Goal: Task Accomplishment & Management: Use online tool/utility

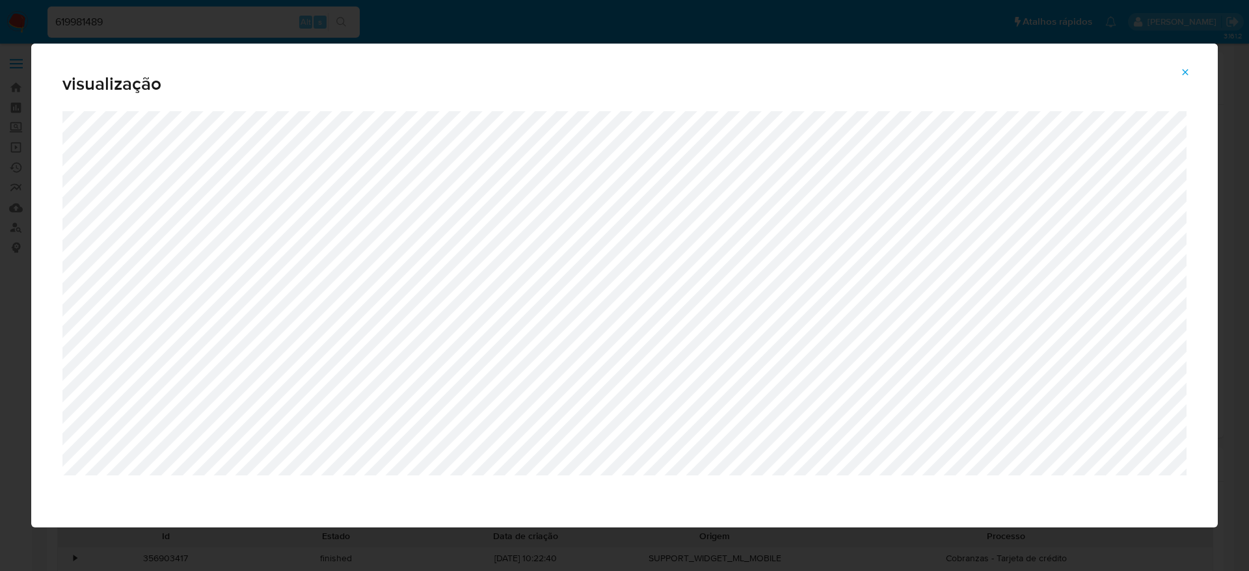
select select "10"
click at [1184, 75] on icon "Attachment preview" at bounding box center [1185, 72] width 10 height 10
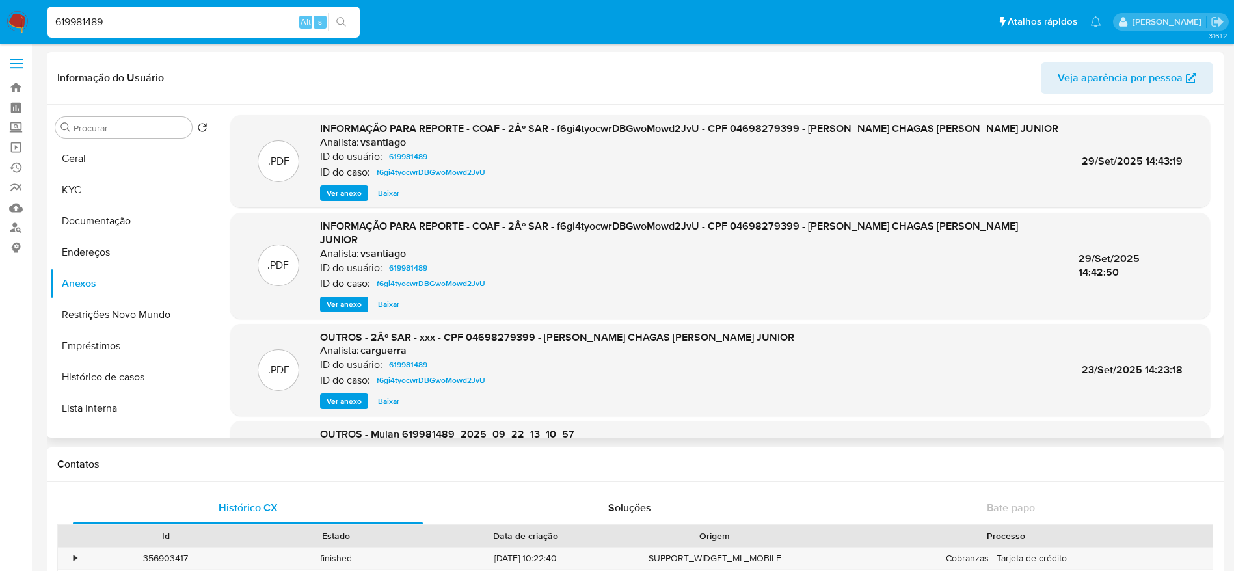
click at [205, 16] on input "619981489" at bounding box center [203, 22] width 312 height 17
paste input "f4WV5H1AcQvzs4XTxRnm43bF"
type input "f4WV5H1AcQvzs4XTxRnm43bF"
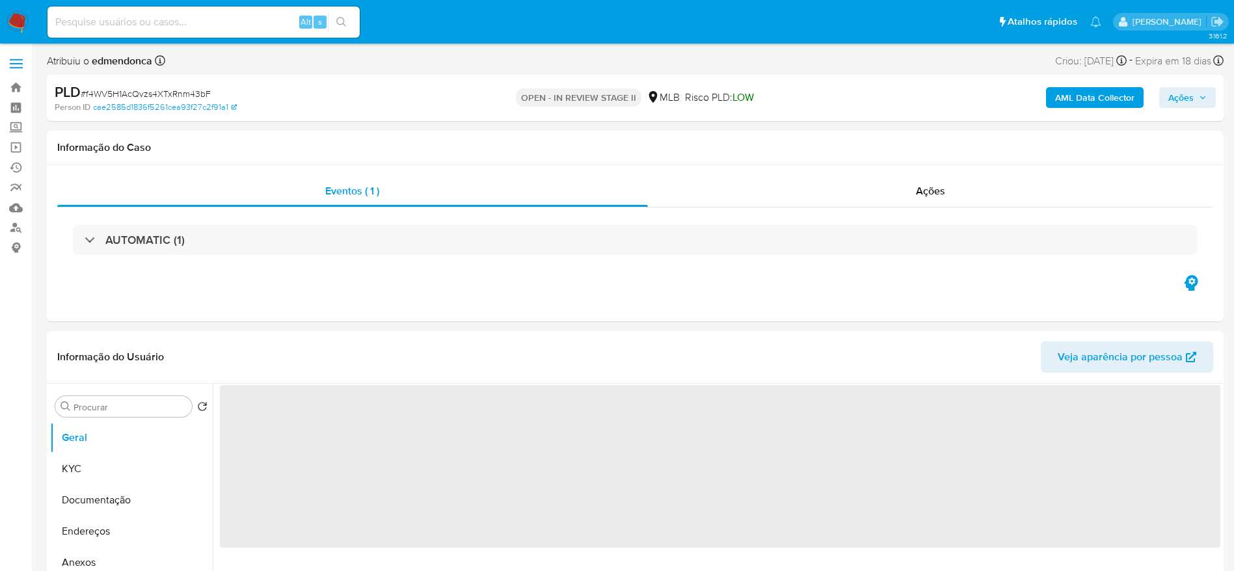
select select "10"
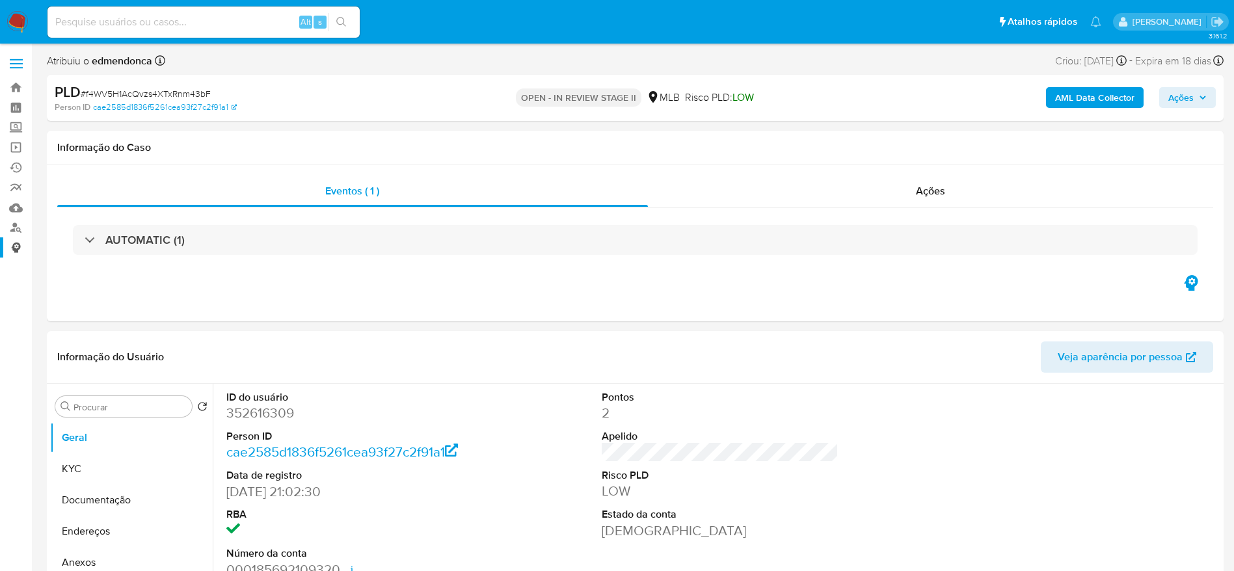
scroll to position [98, 0]
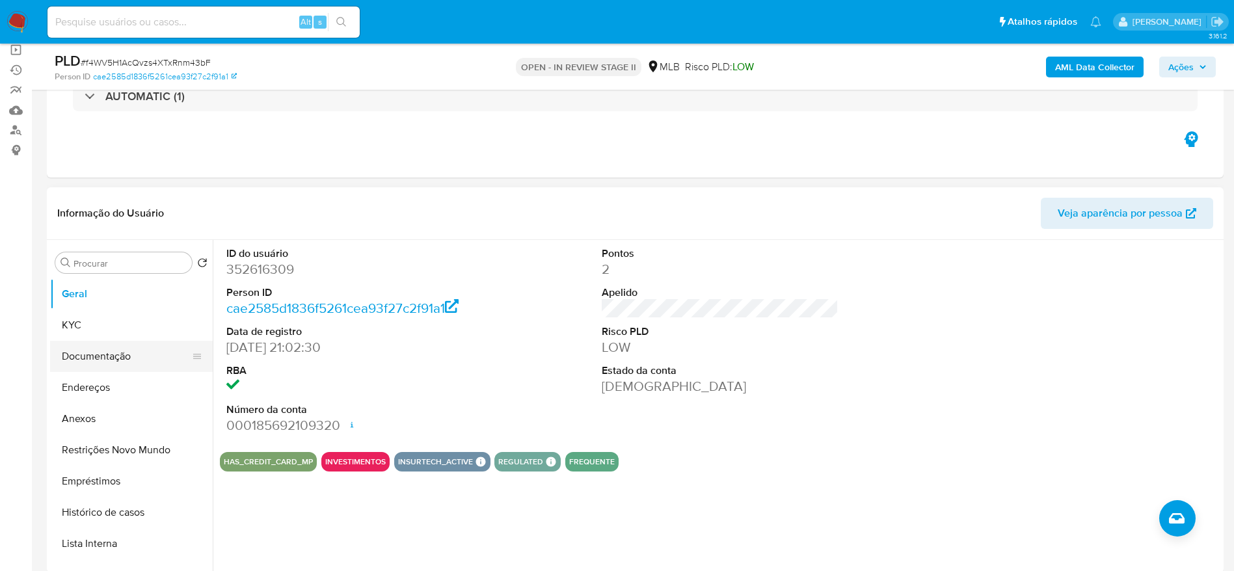
click at [106, 356] on button "Documentação" at bounding box center [126, 356] width 152 height 31
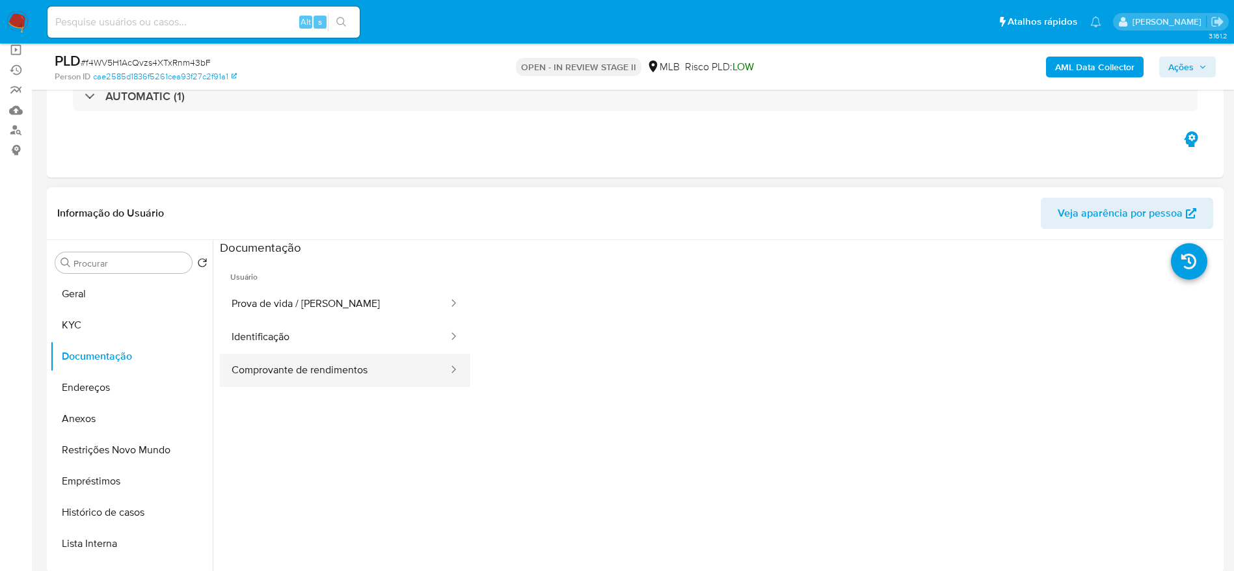
click at [360, 373] on button "Comprovante de rendimentos" at bounding box center [335, 370] width 230 height 33
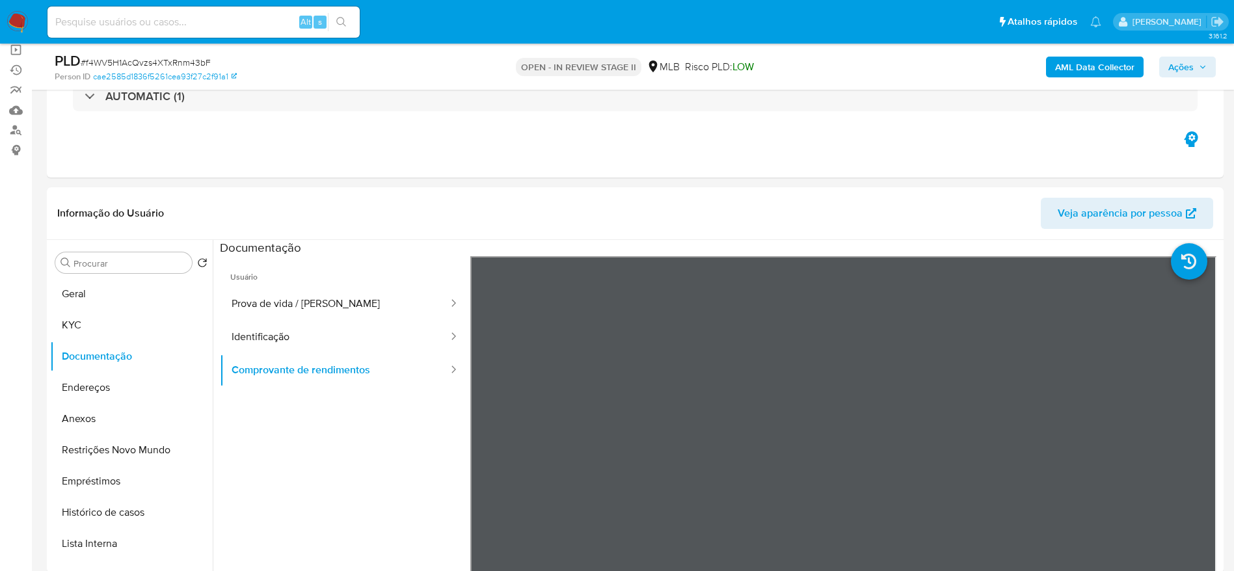
click at [198, 29] on input at bounding box center [203, 22] width 312 height 17
paste input "L6P09dNOrSLA24DDjiCXAOMZ"
type input "L6P09dNOrSLA24DDjiCXAOMZ"
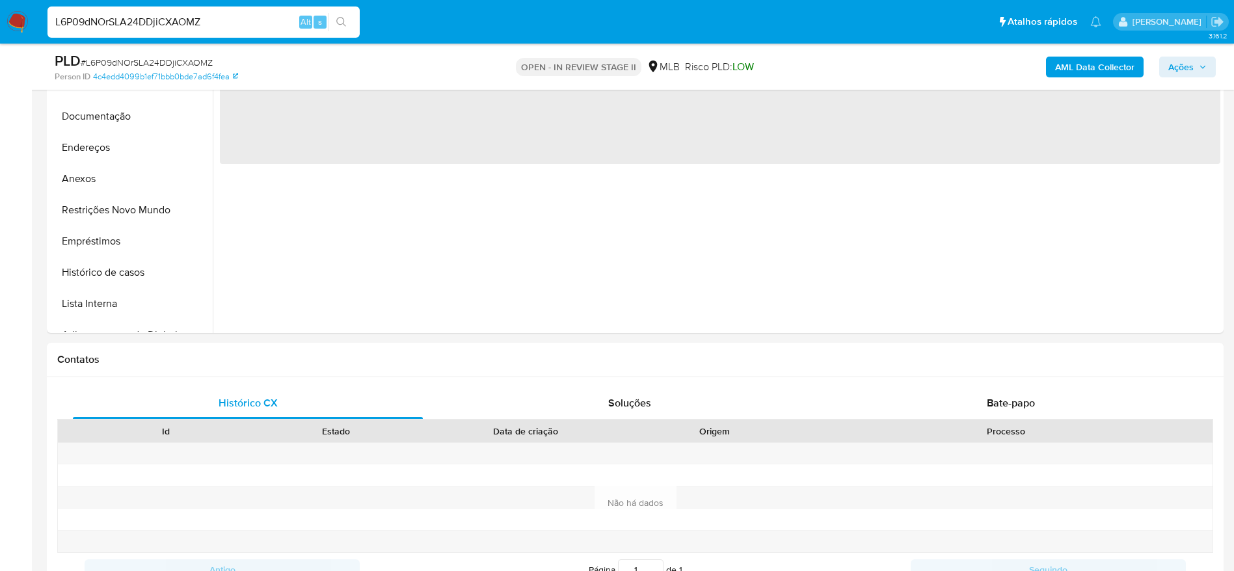
scroll to position [390, 0]
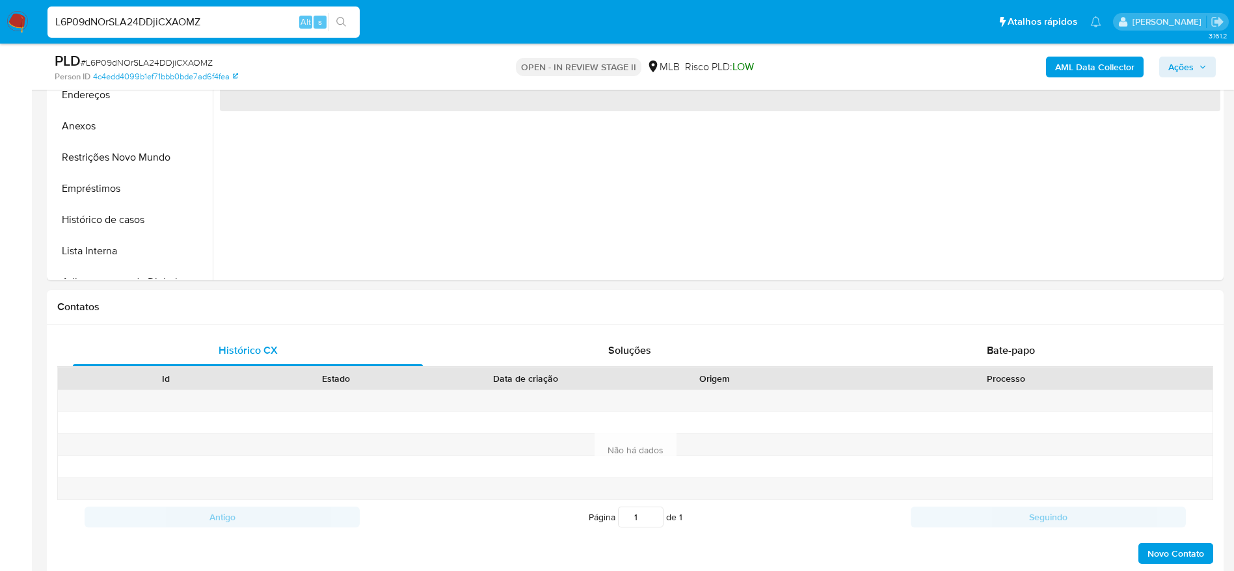
select select "10"
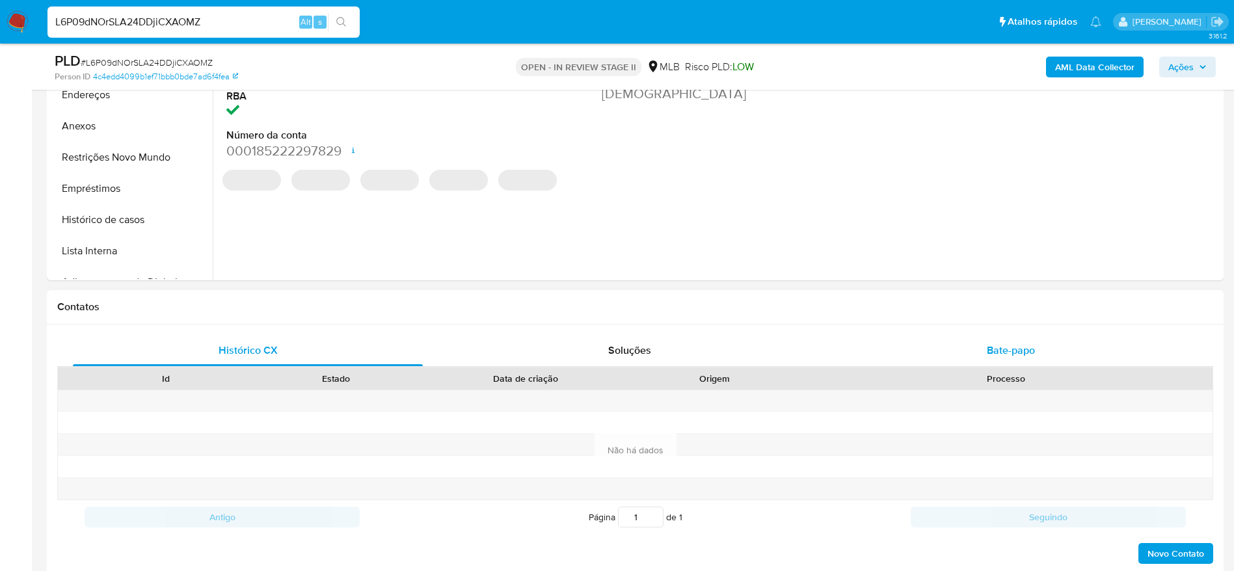
click at [926, 351] on div "Bate-papo" at bounding box center [1011, 350] width 350 height 31
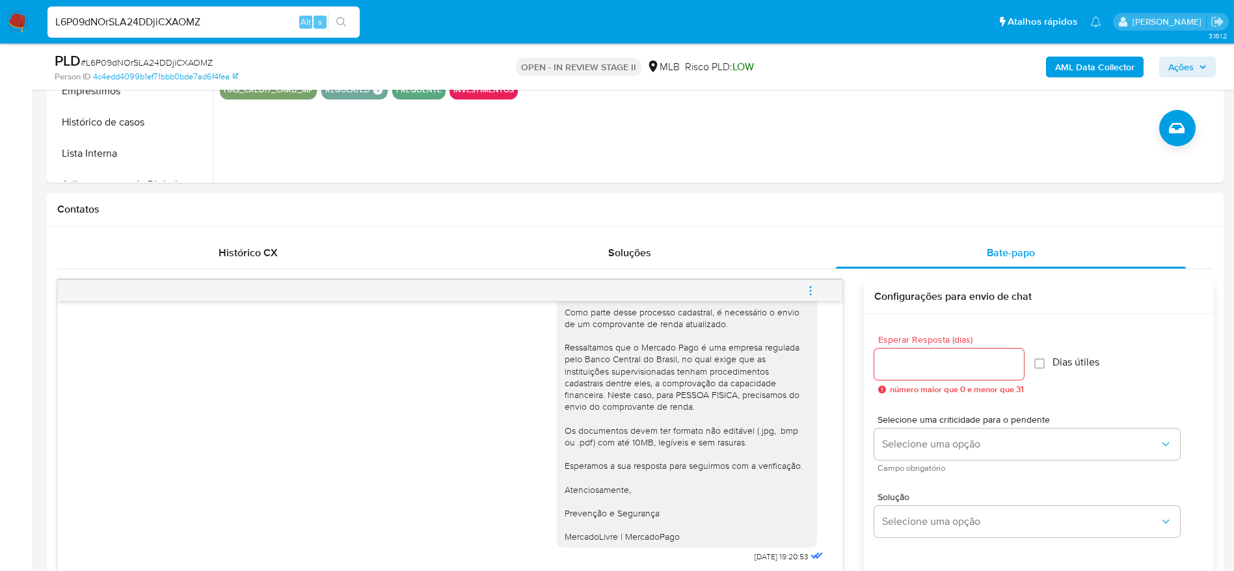
scroll to position [683, 0]
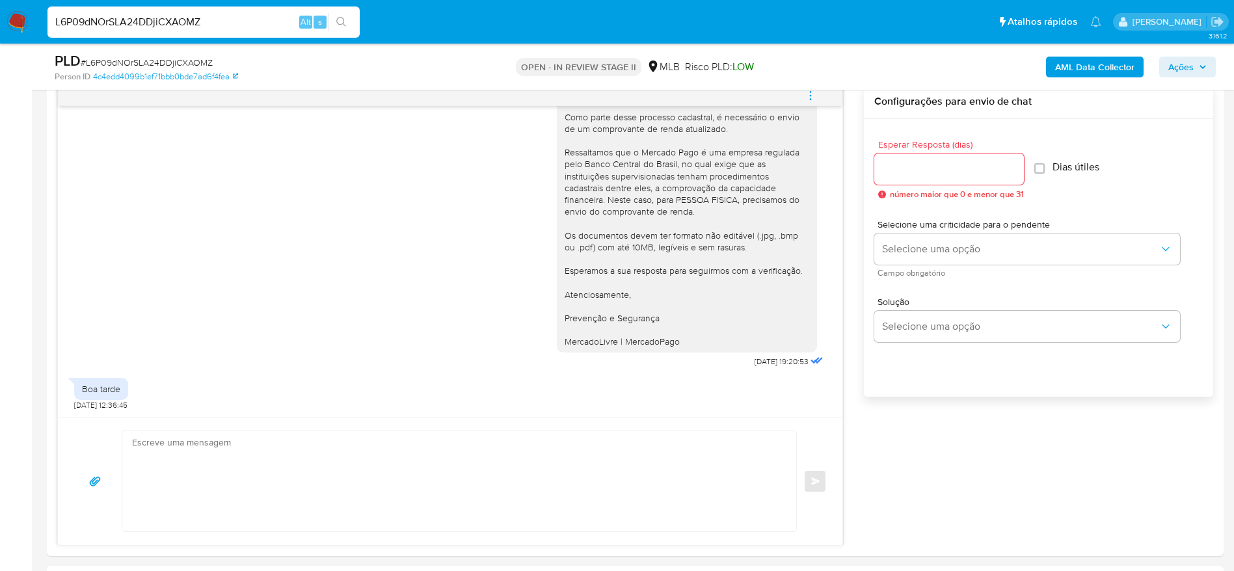
click at [211, 21] on input "L6P09dNOrSLA24DDjiCXAOMZ" at bounding box center [203, 22] width 312 height 17
paste input "8ekyDJzzdysq5a9OAgdHQ0EC"
type input "8ekyDJzzdysq5a9OAgdHQ0EC"
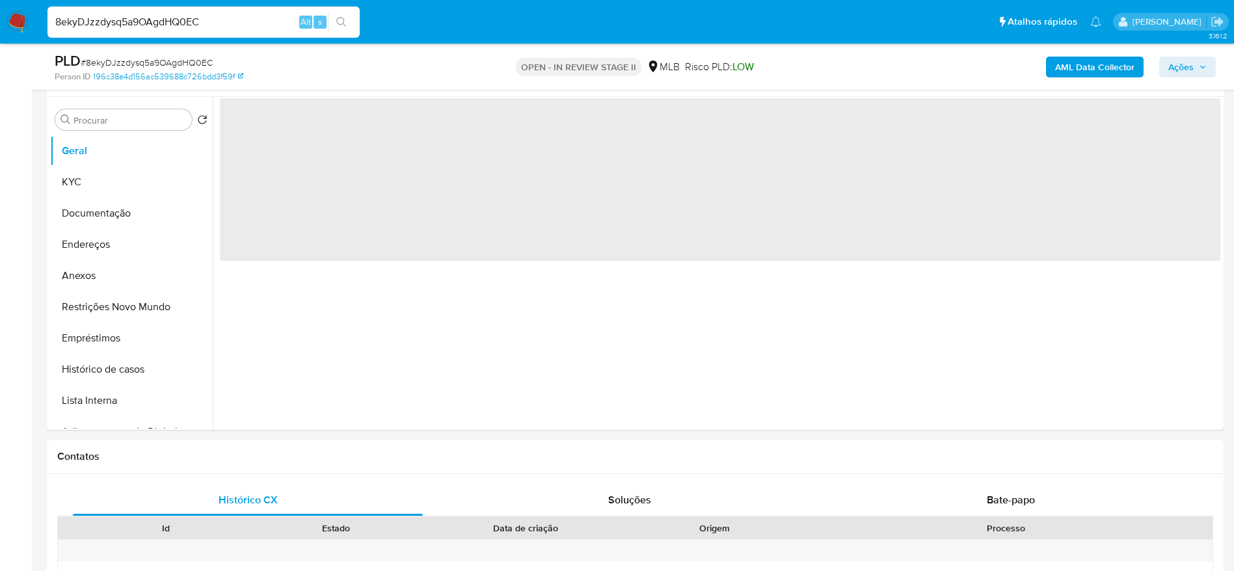
scroll to position [293, 0]
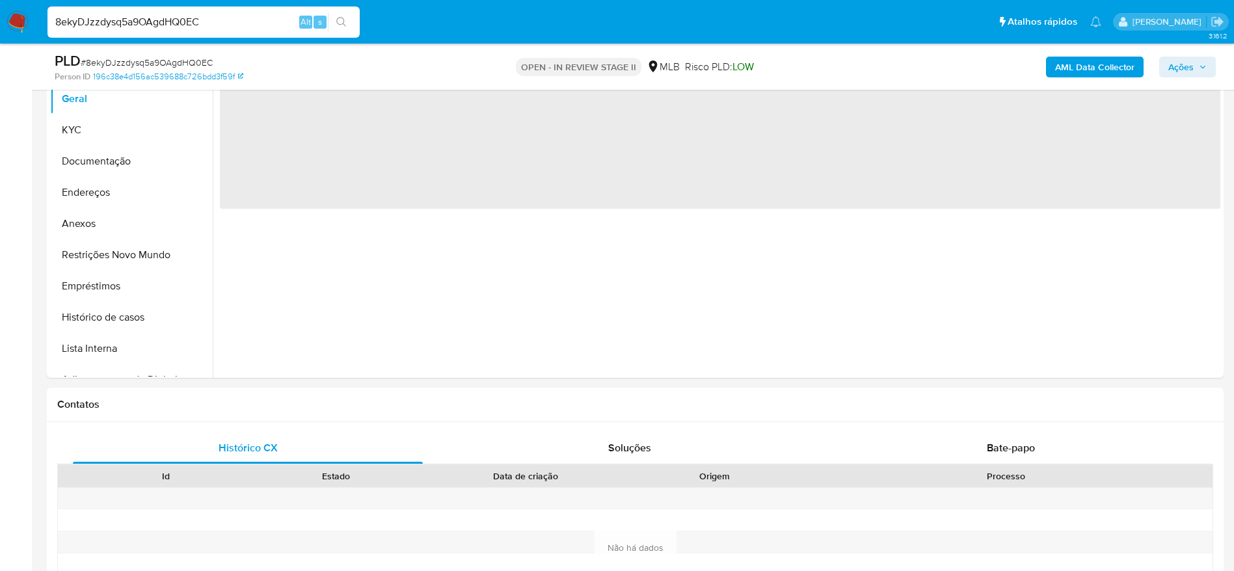
select select "10"
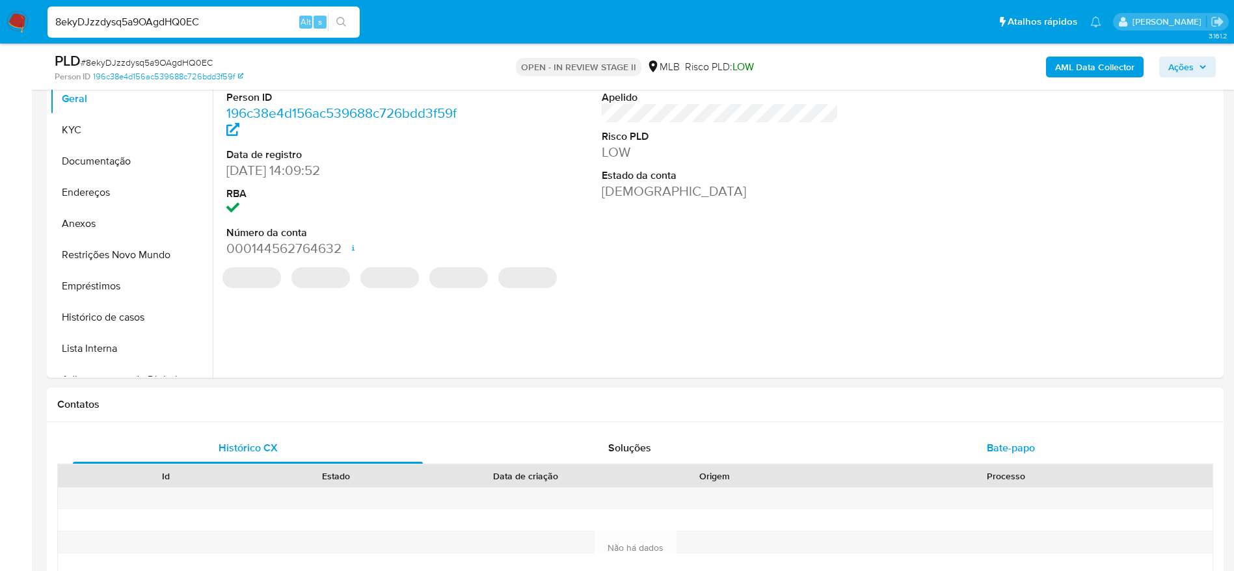
drag, startPoint x: 1018, startPoint y: 446, endPoint x: 985, endPoint y: 440, distance: 33.6
click at [1018, 446] on span "Bate-papo" at bounding box center [1011, 447] width 48 height 15
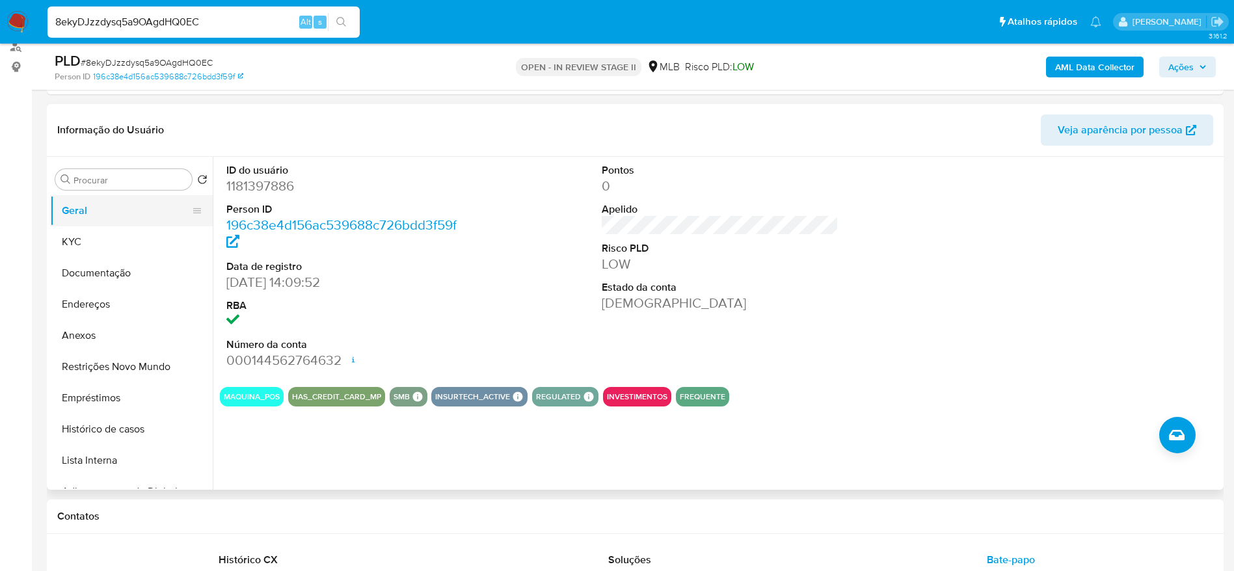
scroll to position [98, 0]
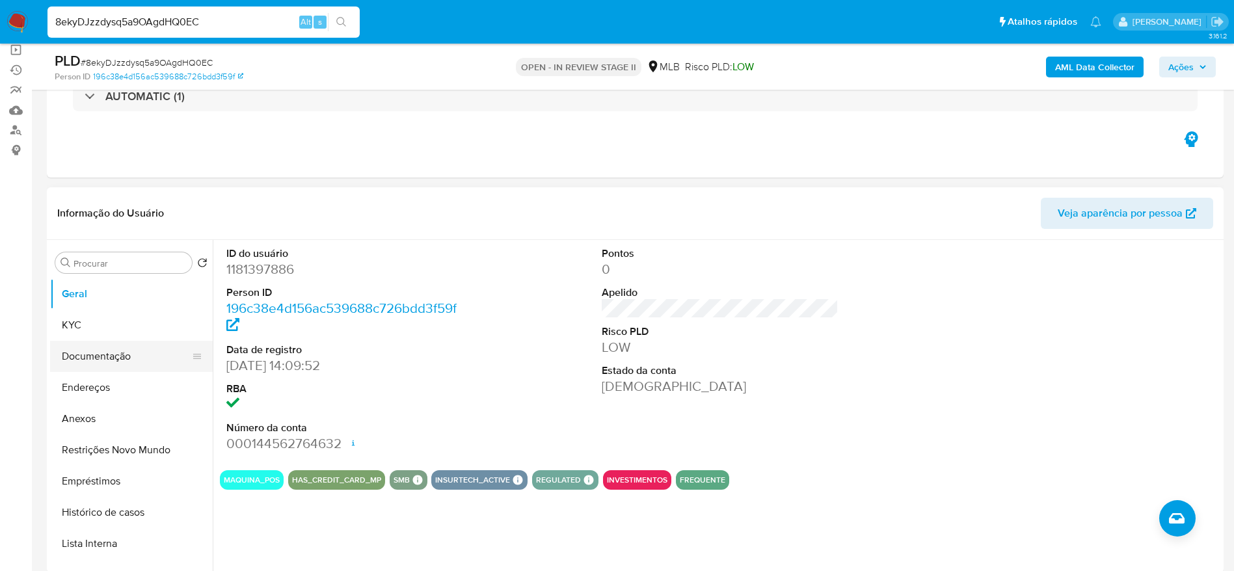
click at [106, 350] on button "Documentação" at bounding box center [126, 356] width 152 height 31
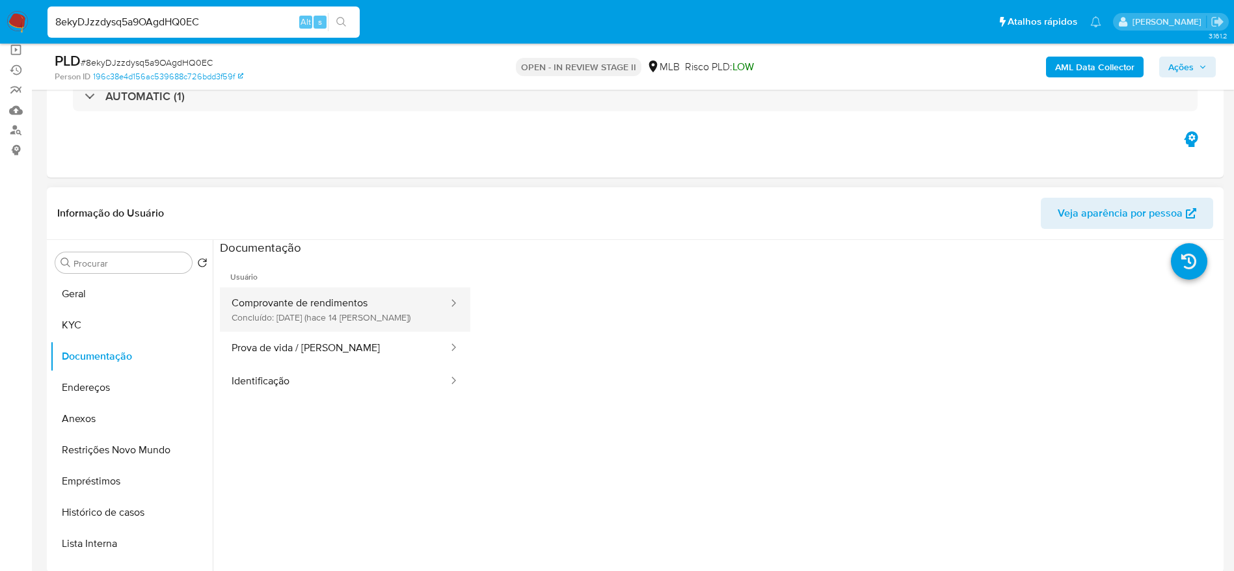
click at [308, 328] on button "Comprovante de rendimentos Concluído: 24/09/2025 (hace 14 días)" at bounding box center [335, 310] width 230 height 44
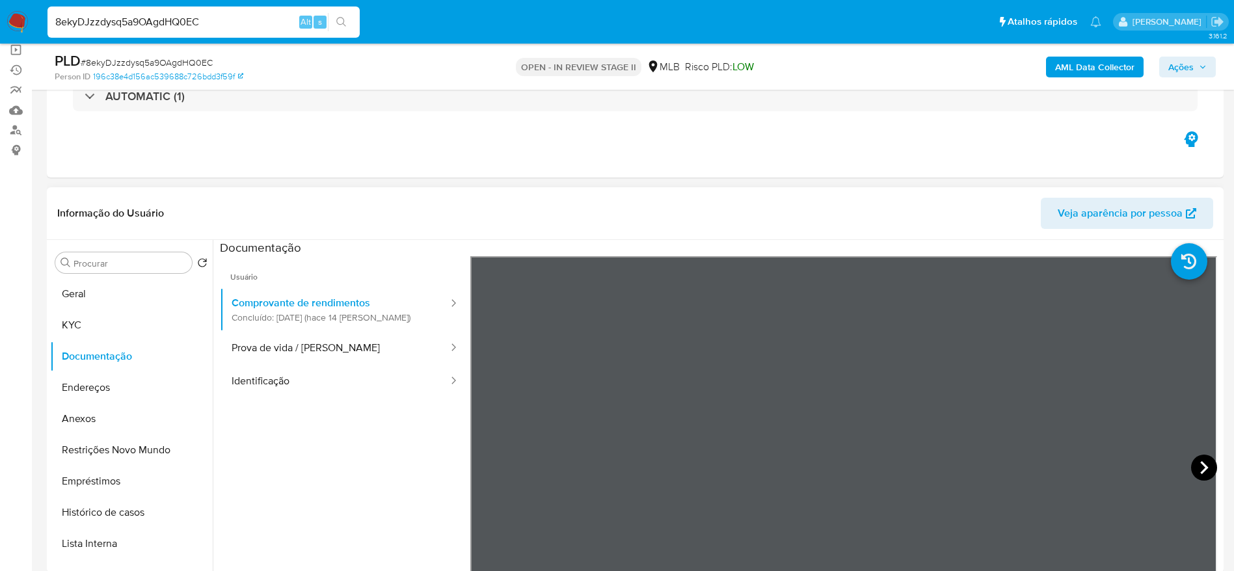
click at [1200, 463] on icon at bounding box center [1204, 467] width 8 height 13
click at [496, 472] on icon at bounding box center [487, 468] width 26 height 26
click at [200, 25] on input "8ekyDJzzdysq5a9OAgdHQ0EC" at bounding box center [203, 22] width 312 height 17
click at [200, 24] on input "8ekyDJzzdysq5a9OAgdHQ0EC" at bounding box center [203, 22] width 312 height 17
paste input "Cwx0OU1yJIeF21a4H5SY4aiN"
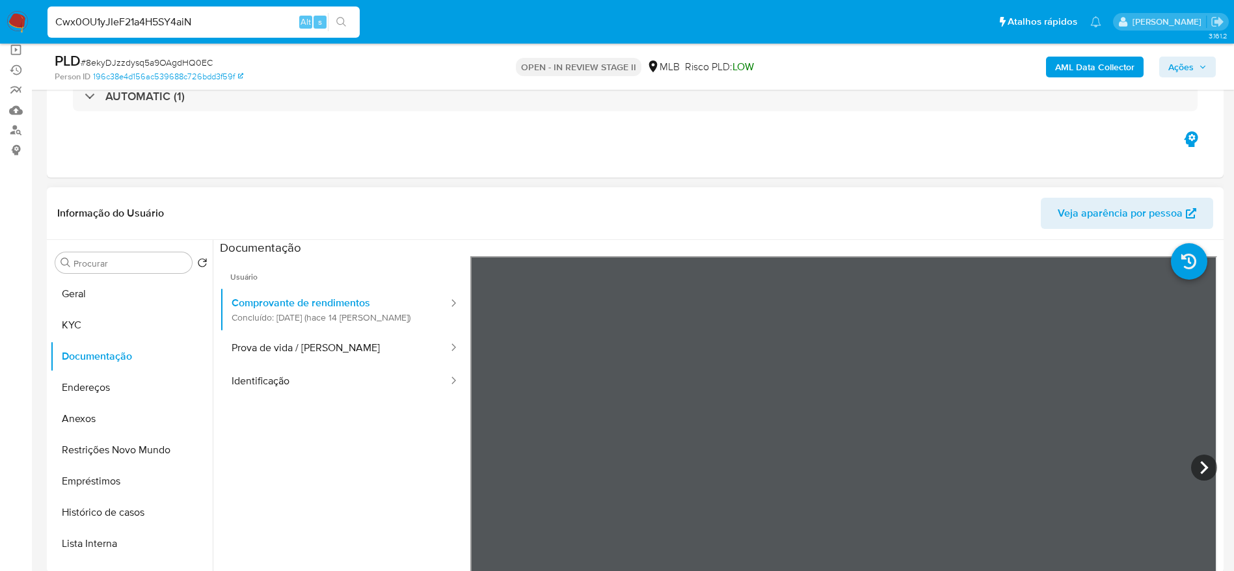
type input "Cwx0OU1yJIeF21a4H5SY4aiN"
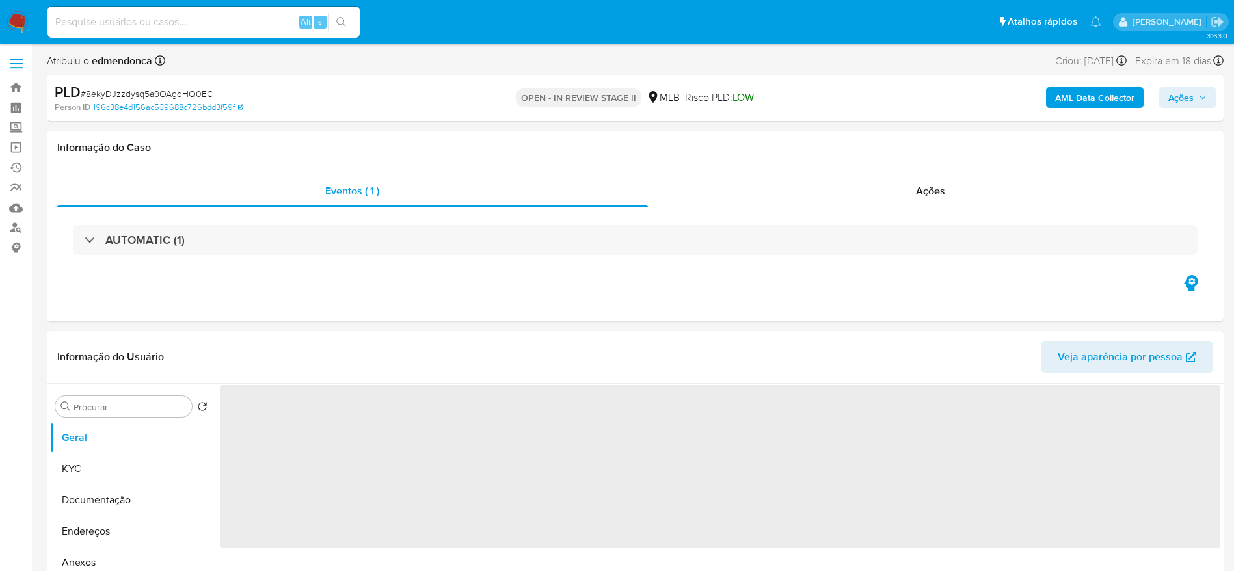
select select "10"
click at [172, 30] on input at bounding box center [203, 22] width 312 height 17
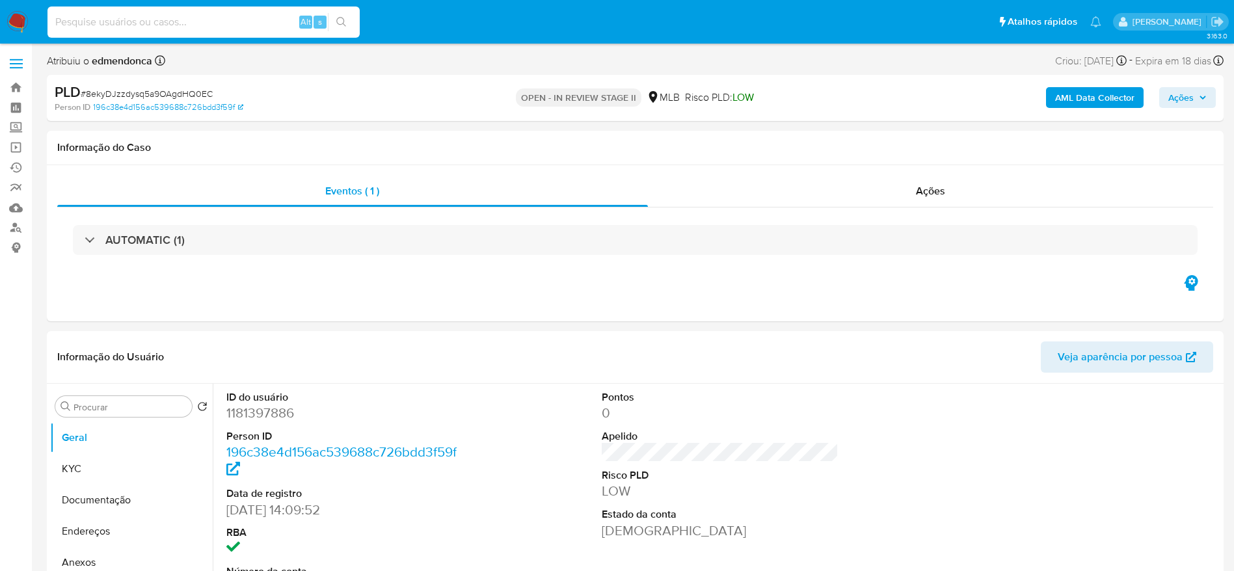
paste input "Cwx0OU1yJIeF21a4H5SY4aiN"
type input "Cwx0OU1yJIeF21a4H5SY4aiN"
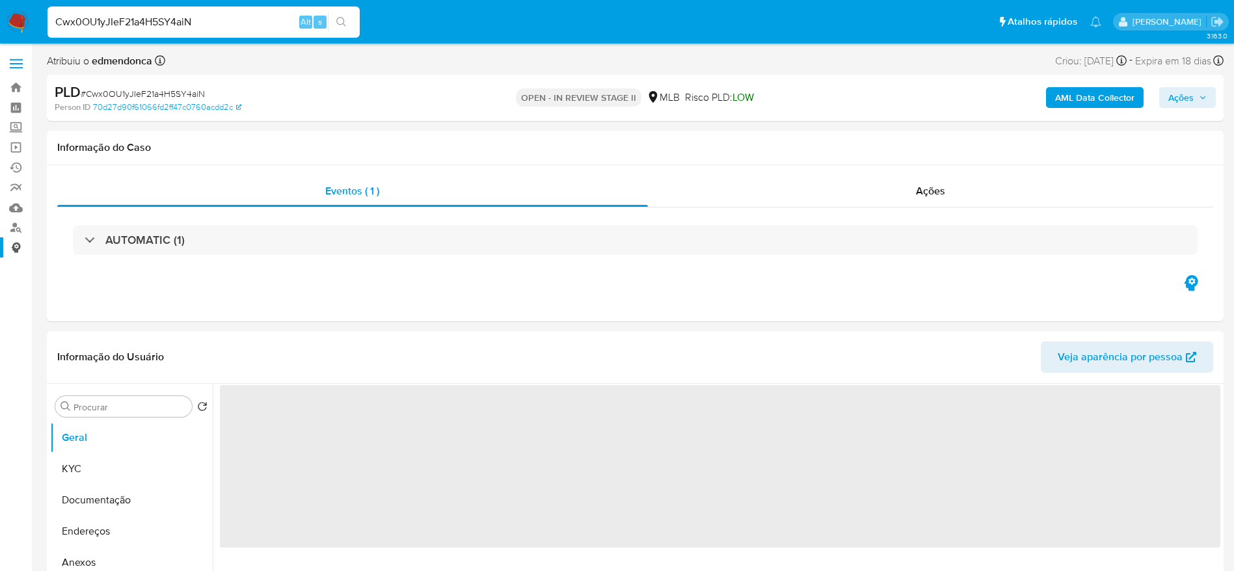
select select "10"
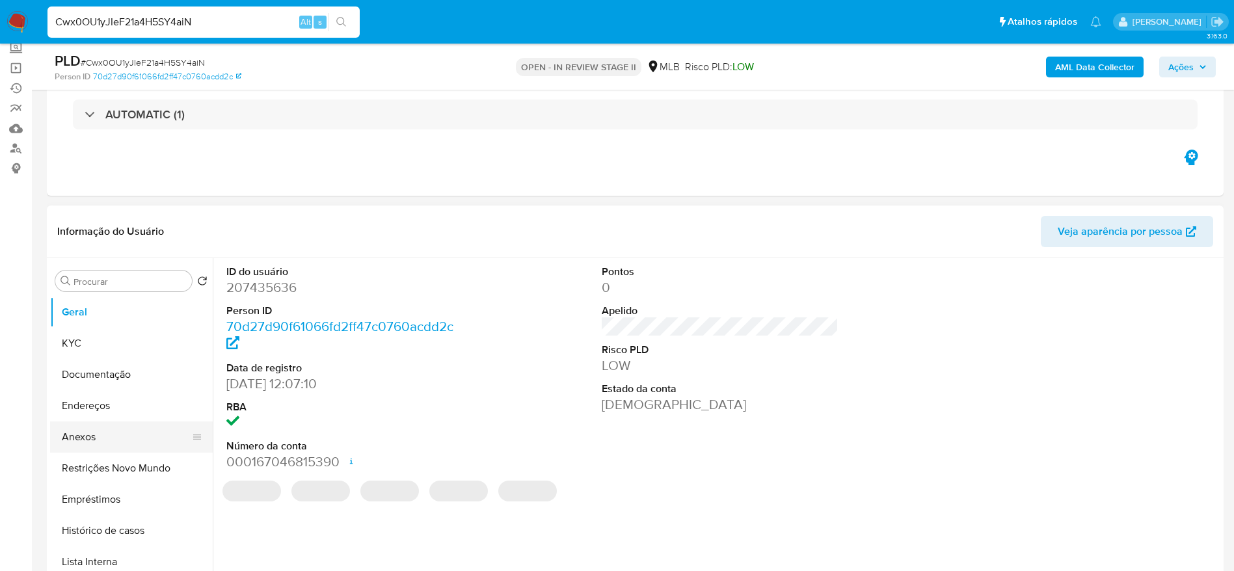
scroll to position [98, 0]
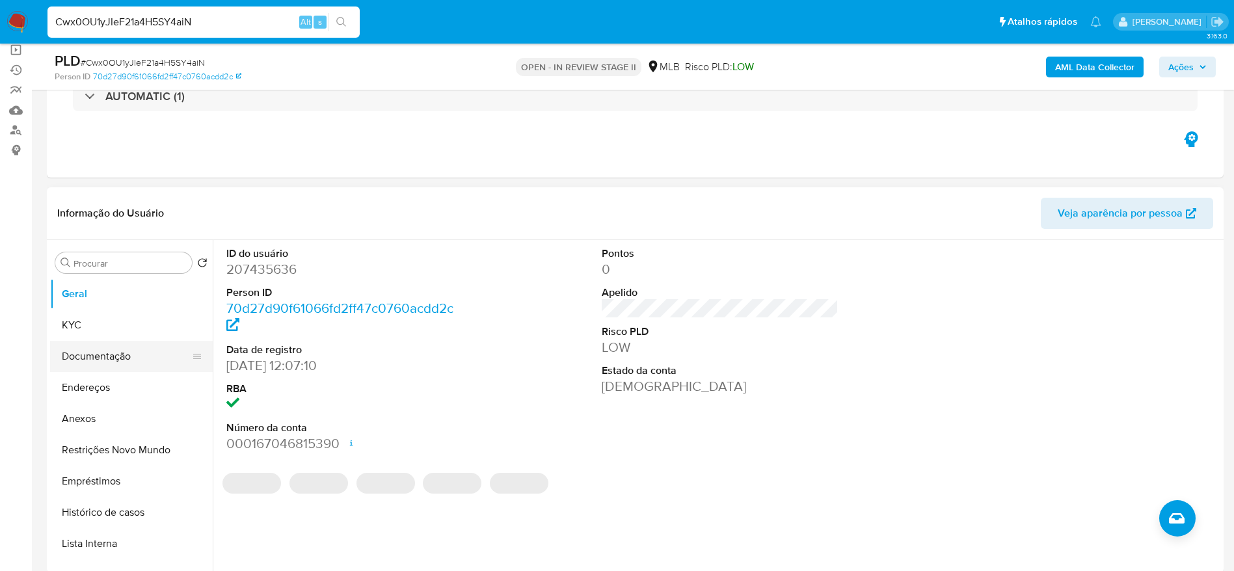
click at [101, 359] on button "Documentação" at bounding box center [126, 356] width 152 height 31
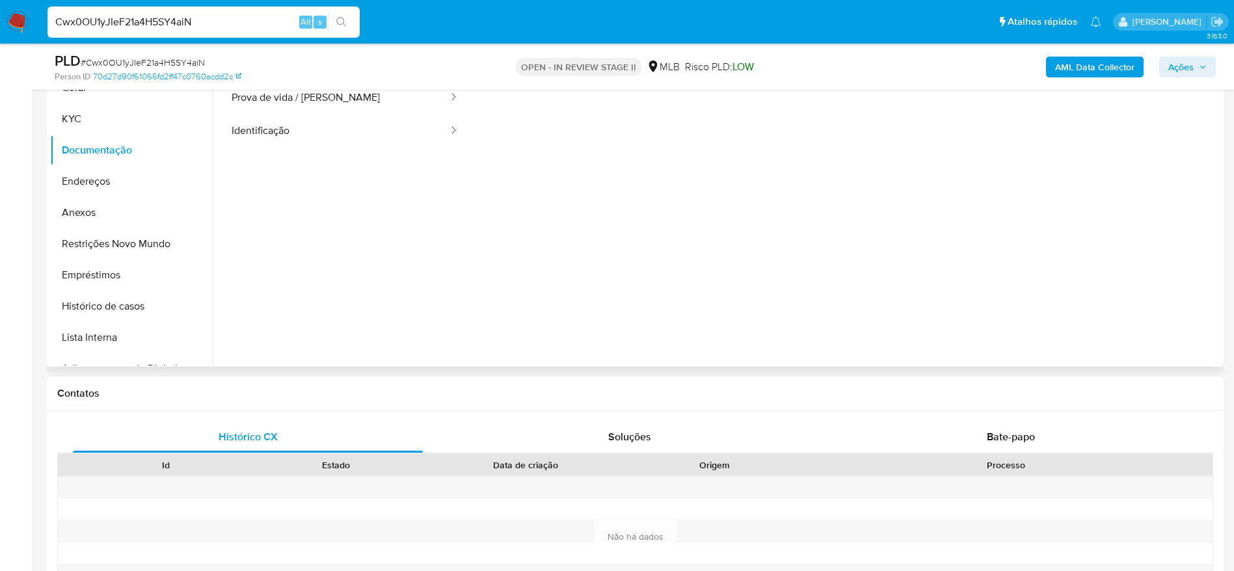
scroll to position [390, 0]
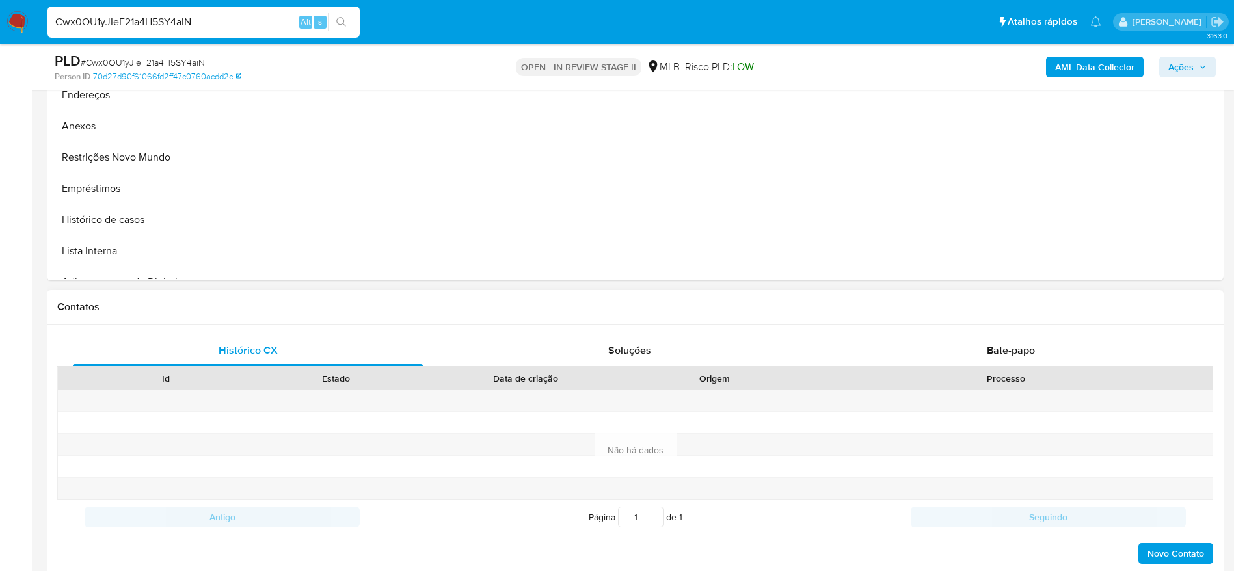
click at [967, 332] on div "Histórico CX Soluções Bate-papo Id Estado Data de criação Origem Processo Antig…" at bounding box center [635, 450] width 1177 height 251
click at [921, 351] on div "Bate-papo" at bounding box center [1011, 350] width 350 height 31
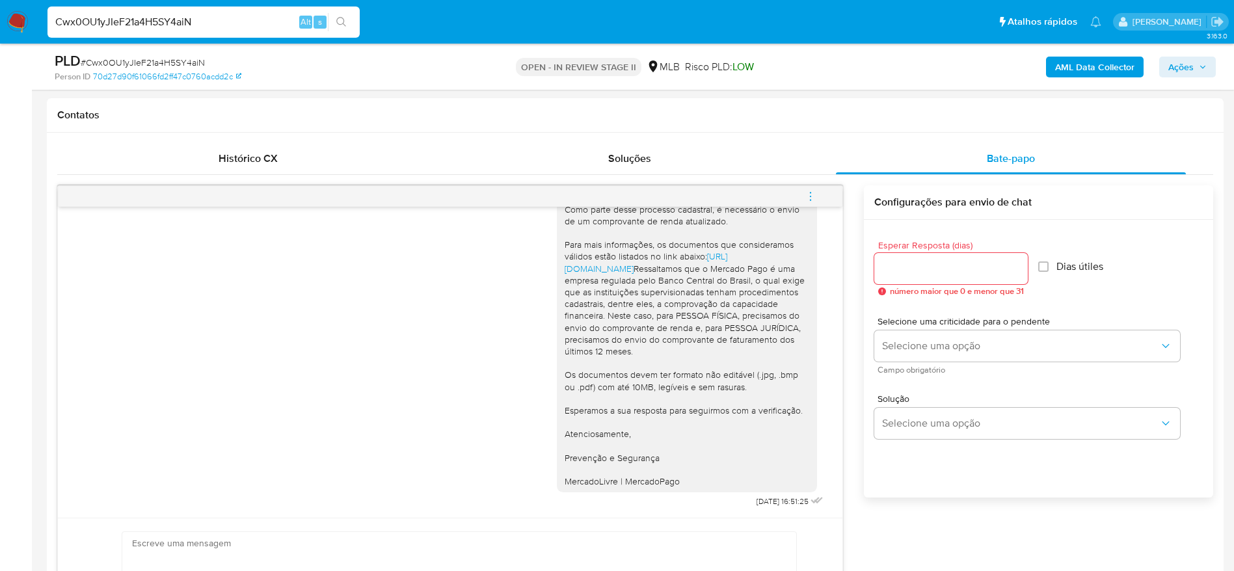
scroll to position [585, 0]
click at [226, 27] on input "Cwx0OU1yJIeF21a4H5SY4aiN" at bounding box center [203, 22] width 312 height 17
paste input "QQdomUrhpJD78vAyq4vxGY5f"
type input "QQdomUrhpJD78vAyq4vxGY5f"
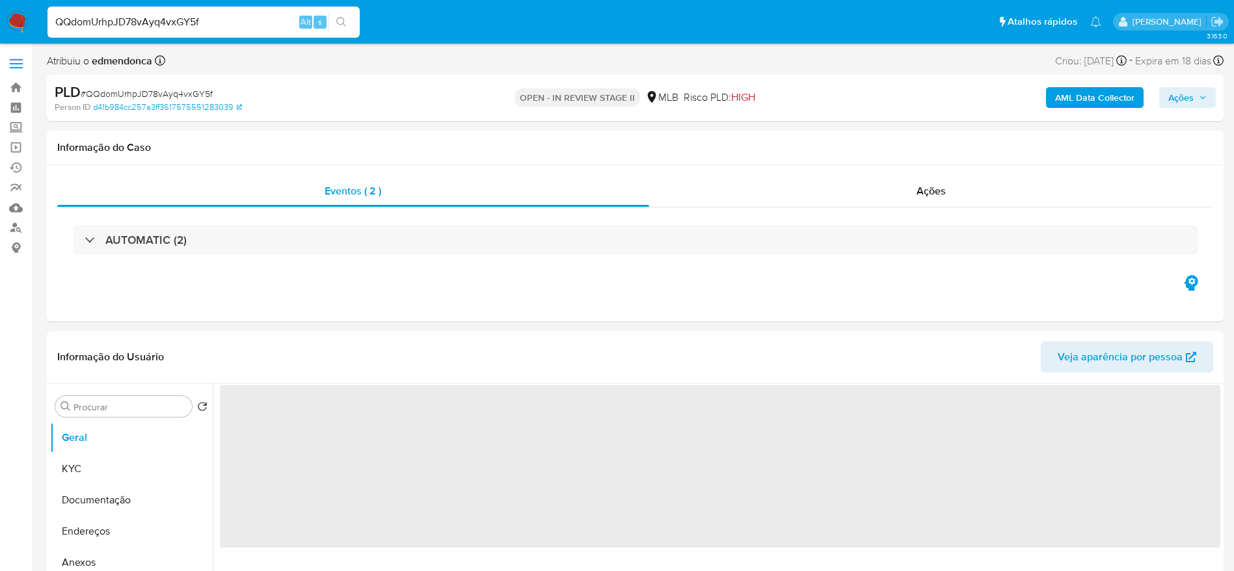
select select "10"
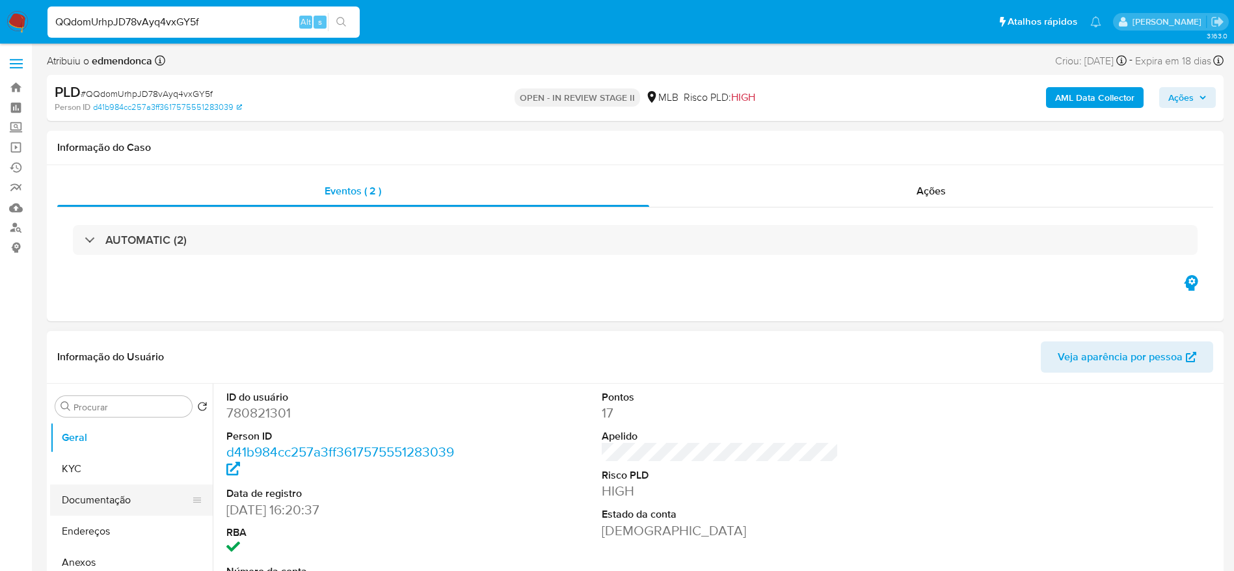
click at [126, 496] on button "Documentação" at bounding box center [126, 500] width 152 height 31
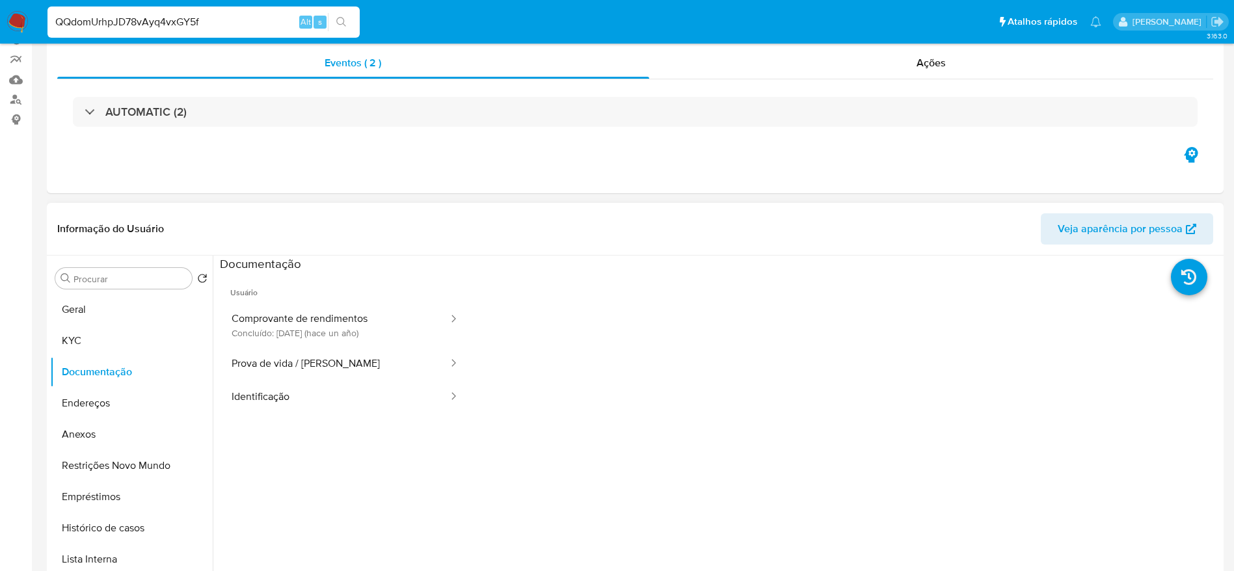
scroll to position [195, 0]
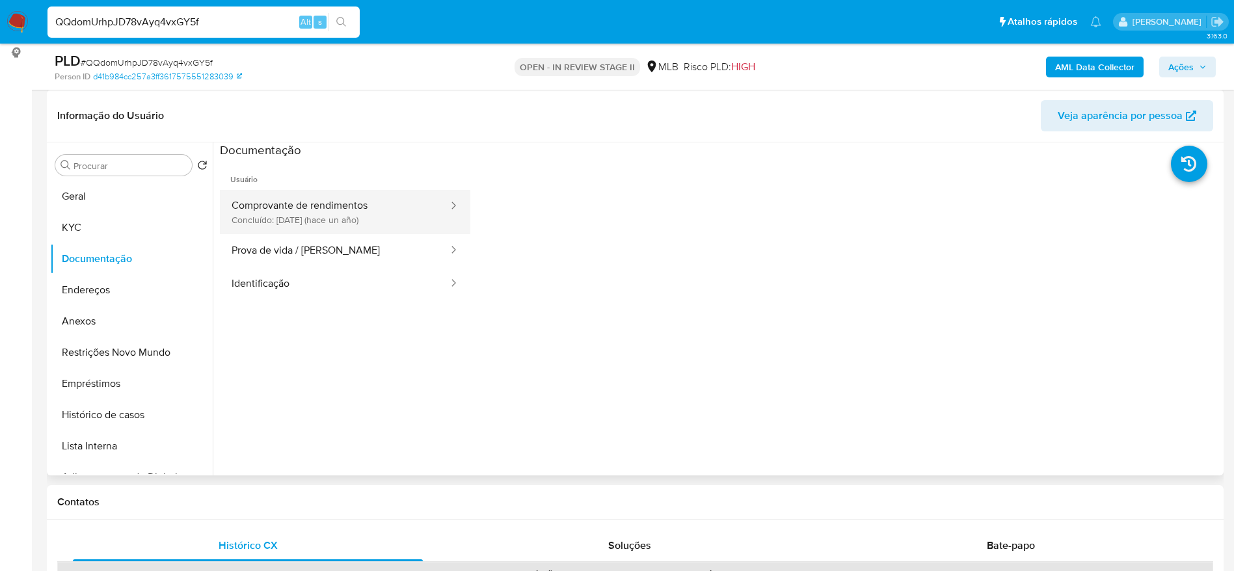
click at [323, 207] on button "Comprovante de rendimentos Concluído: 22/08/2024 (hace un año)" at bounding box center [335, 212] width 230 height 44
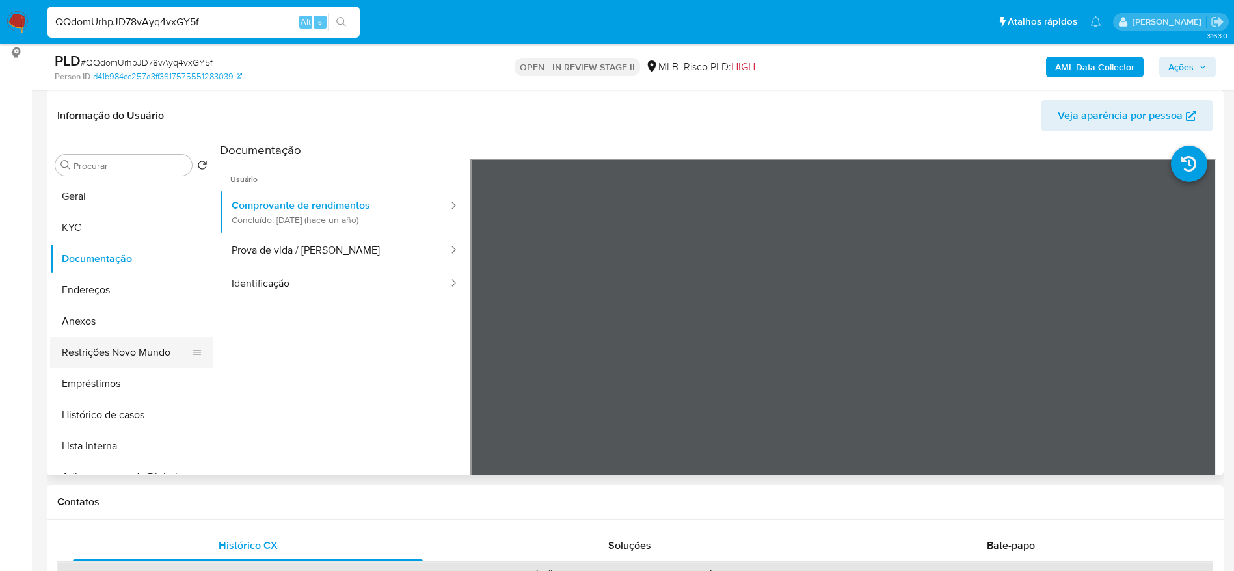
click at [150, 345] on button "Restrições Novo Mundo" at bounding box center [126, 352] width 152 height 31
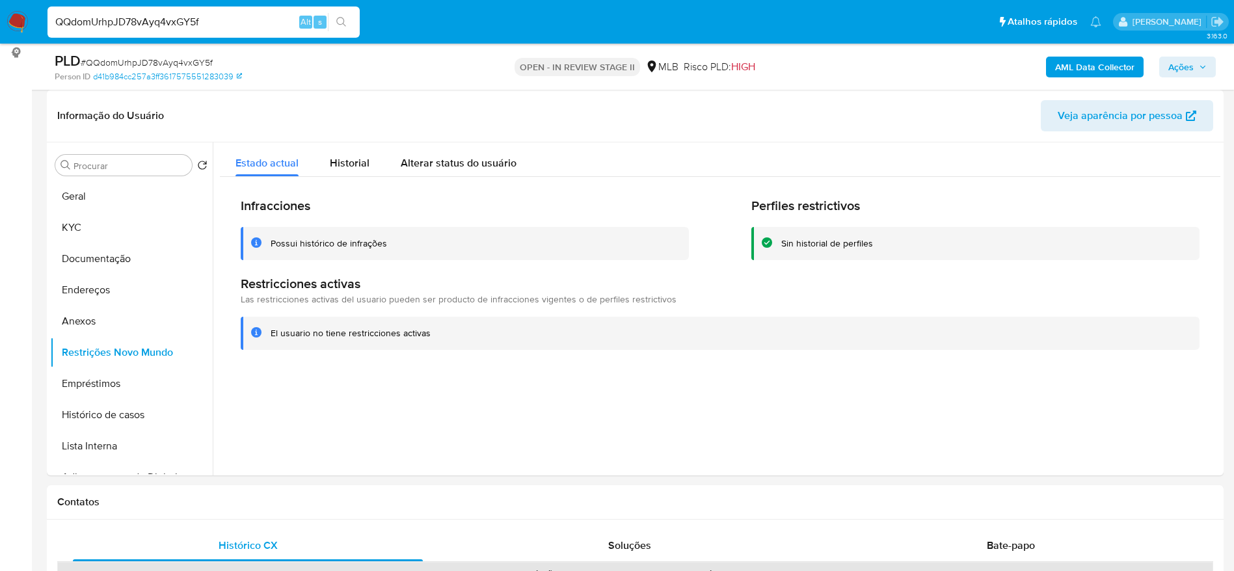
click at [15, 19] on img at bounding box center [18, 22] width 22 height 22
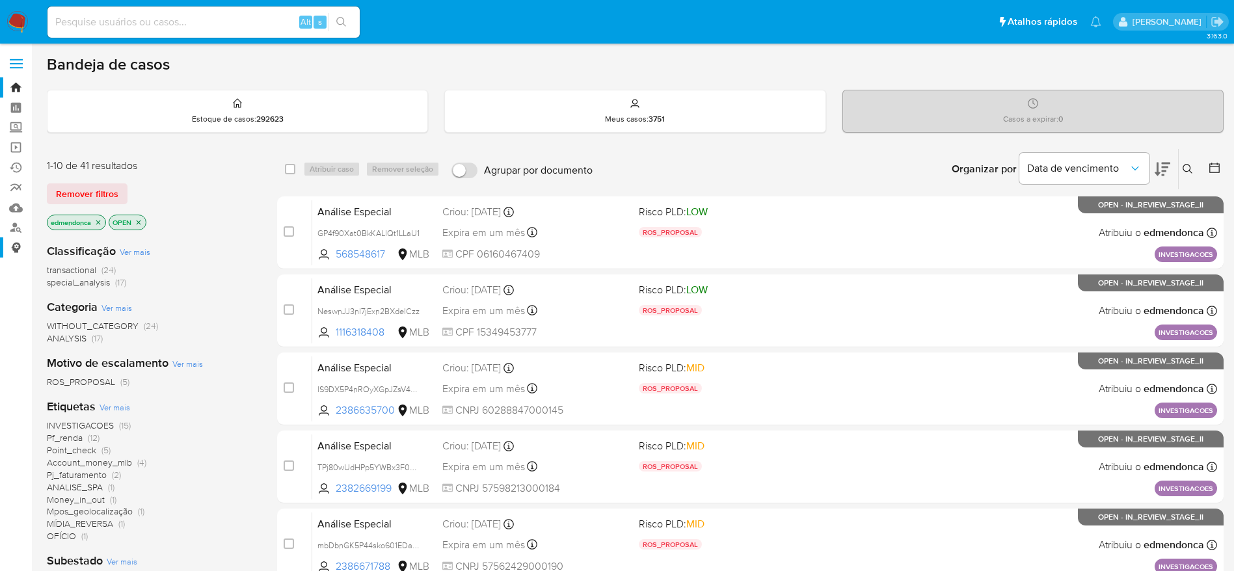
drag, startPoint x: 0, startPoint y: 328, endPoint x: 0, endPoint y: 244, distance: 83.9
click at [0, 328] on aside "Bandeja Painel Screening Pesquisa em Listas Watchlist Ferramentas Operações em …" at bounding box center [16, 537] width 32 height 1074
click at [16, 191] on link "relatórios" at bounding box center [77, 188] width 155 height 20
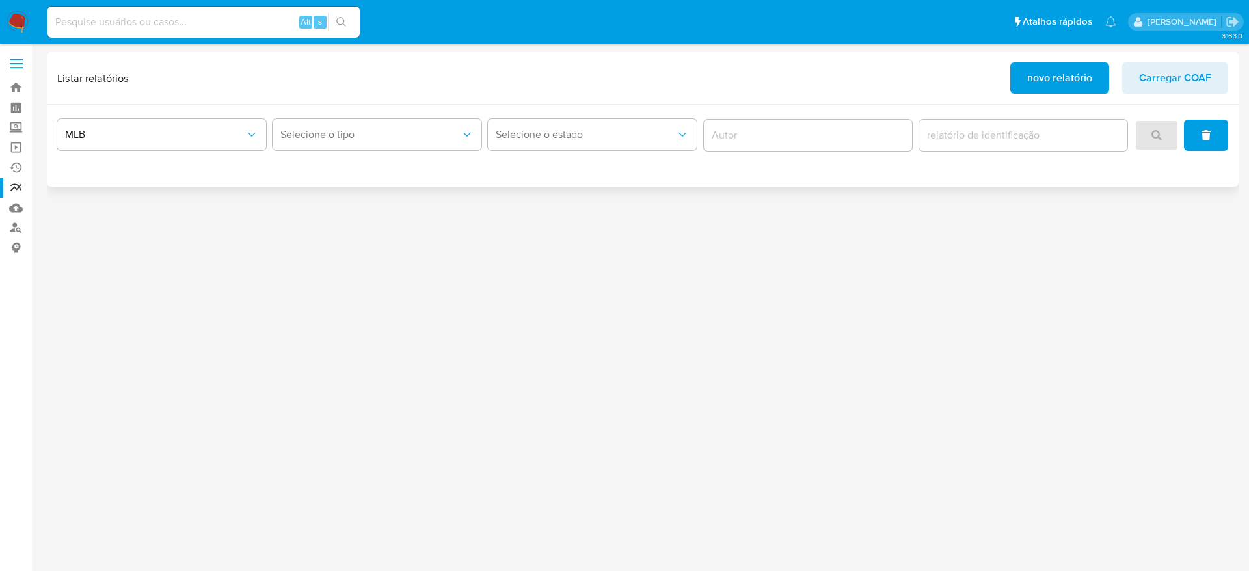
click at [1056, 89] on span "novo relatório" at bounding box center [1059, 78] width 65 height 29
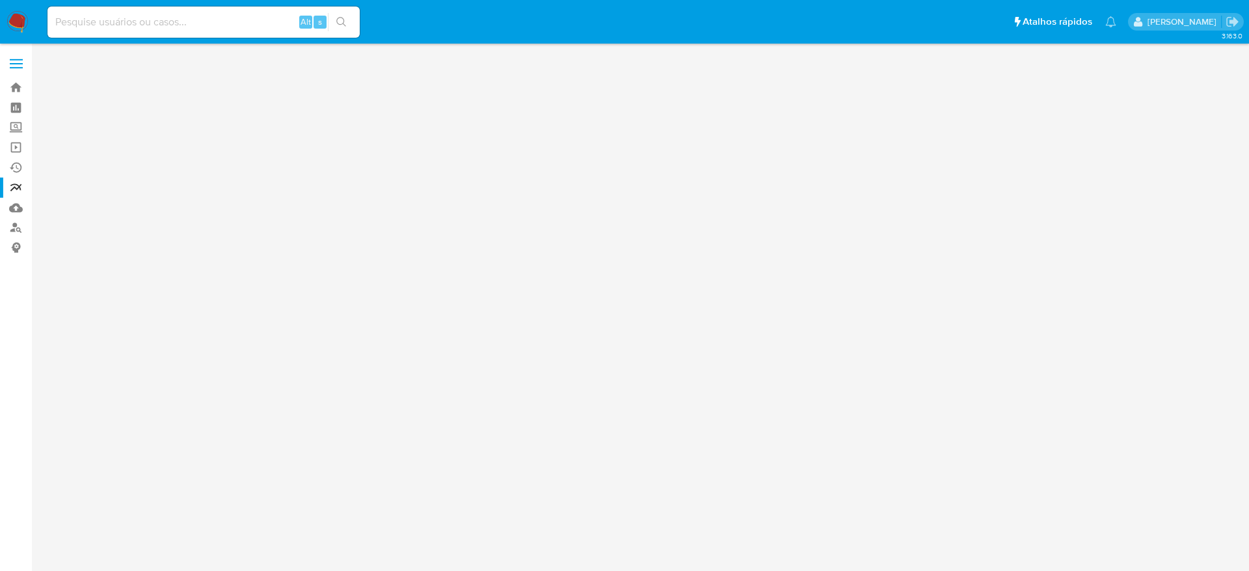
click at [0, 331] on aside "Bandeja Painel Screening Pesquisa em Listas Watchlist Ferramentas Operações em …" at bounding box center [16, 285] width 32 height 571
click at [26, 20] on img at bounding box center [18, 22] width 22 height 22
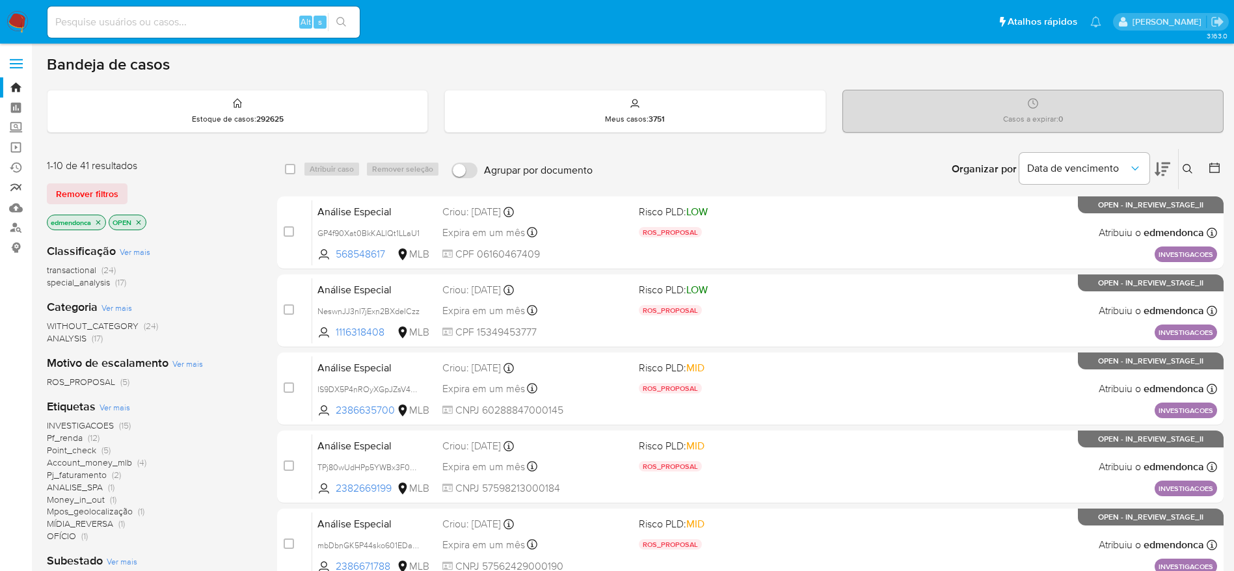
click at [13, 187] on link "relatórios" at bounding box center [77, 188] width 155 height 20
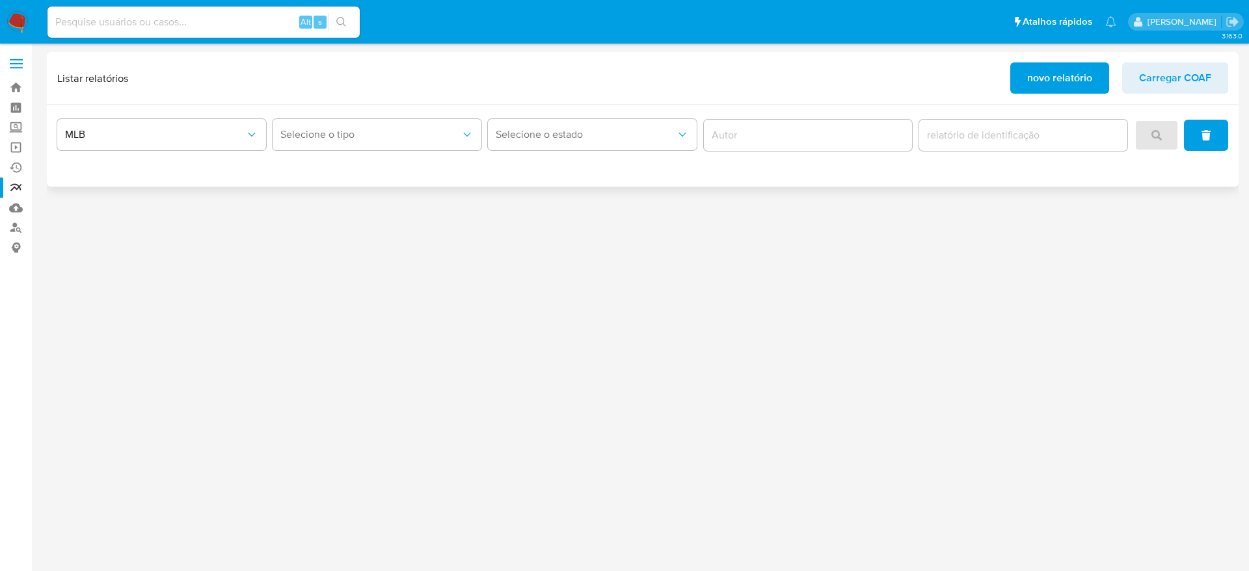
click at [1065, 75] on span "novo relatório" at bounding box center [1059, 78] width 65 height 29
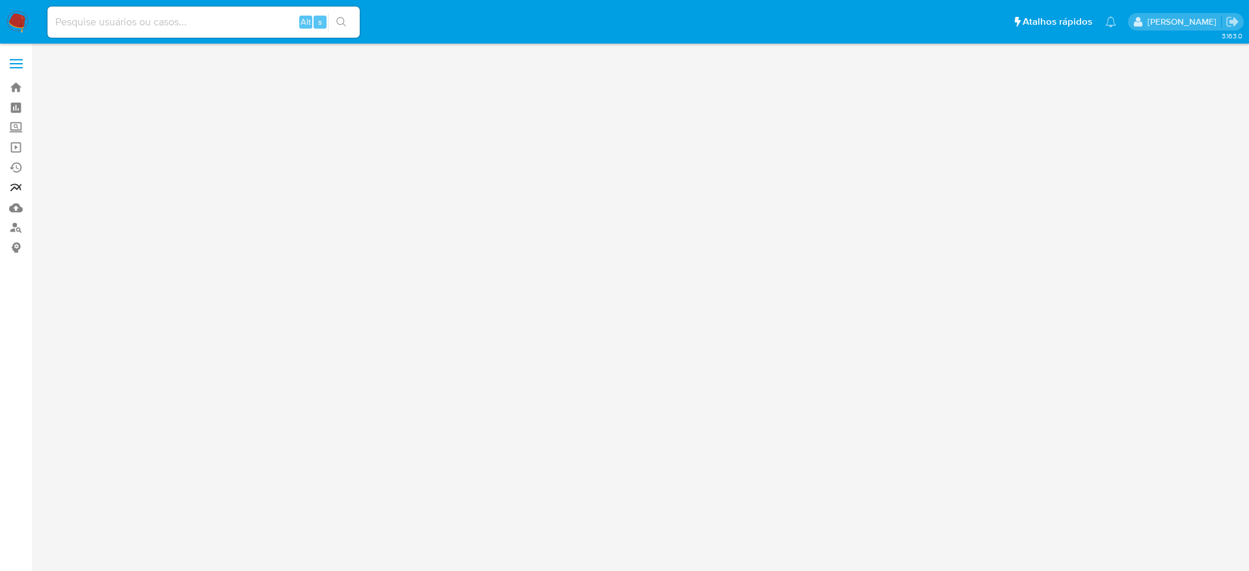
click at [21, 178] on link "relatórios" at bounding box center [77, 188] width 155 height 20
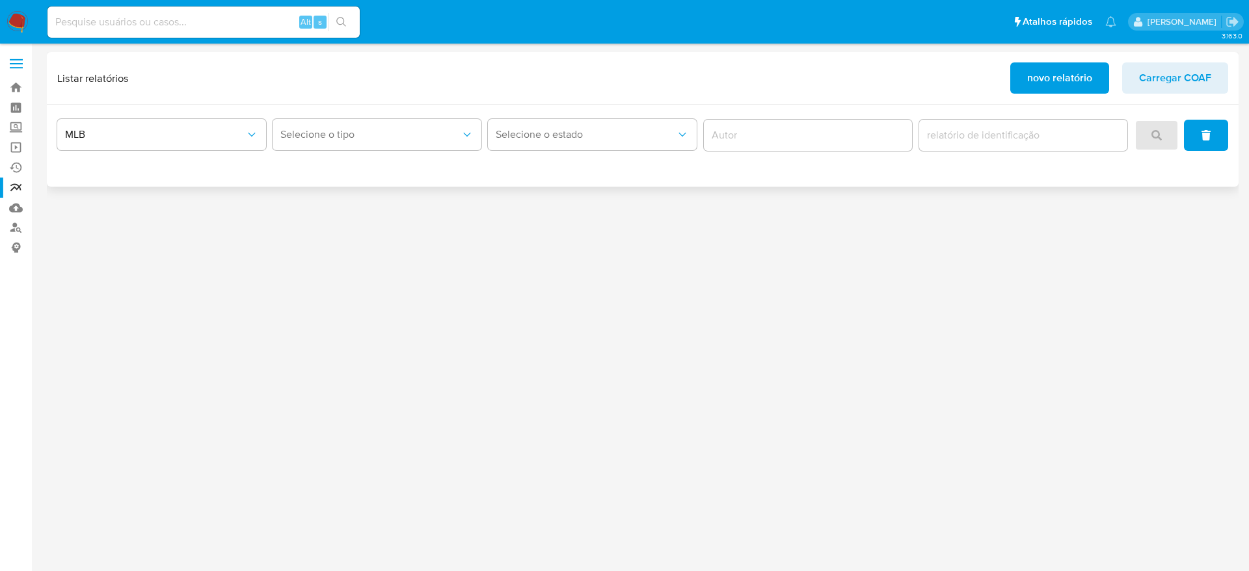
click at [1043, 75] on span "novo relatório" at bounding box center [1059, 78] width 65 height 29
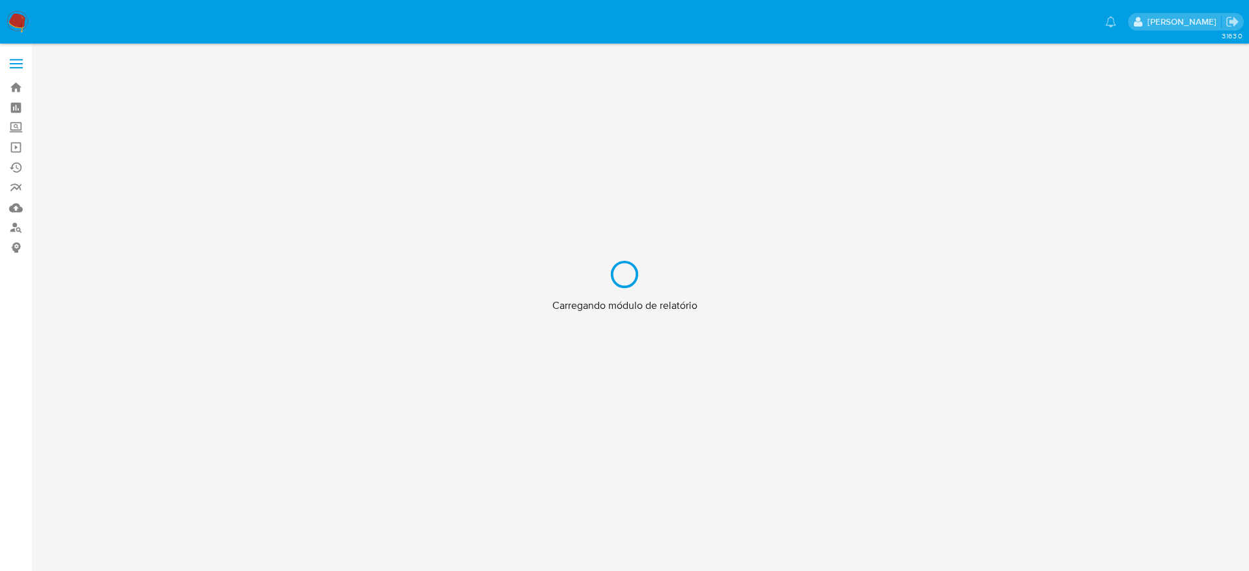
click at [25, 14] on div "Carregando módulo de relatório" at bounding box center [624, 285] width 1249 height 571
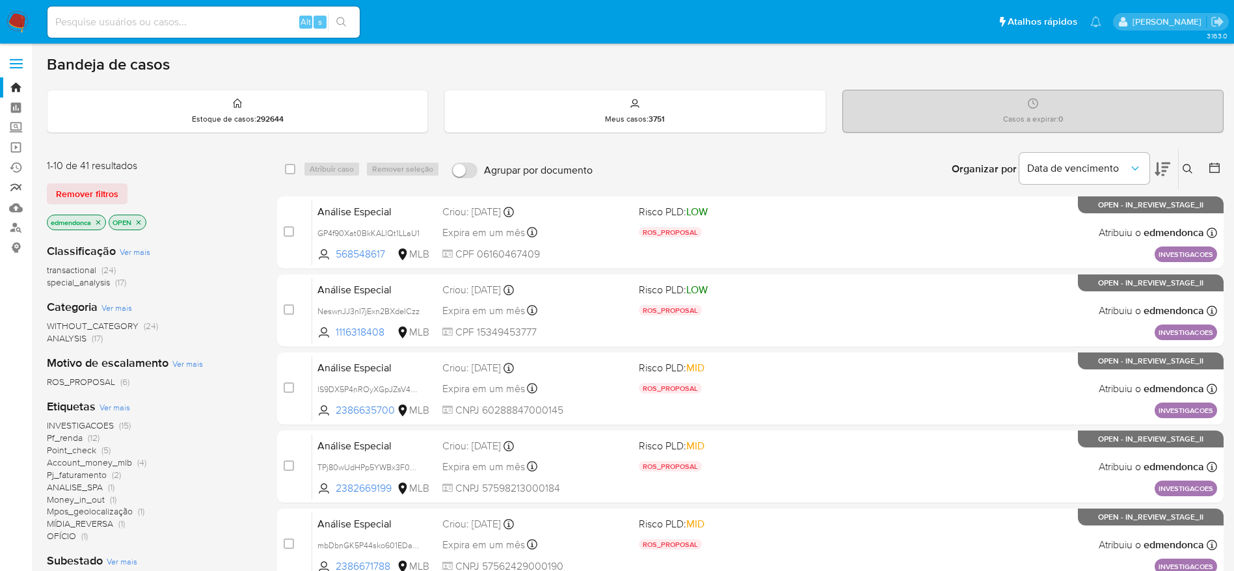
click at [19, 185] on link "relatórios" at bounding box center [77, 188] width 155 height 20
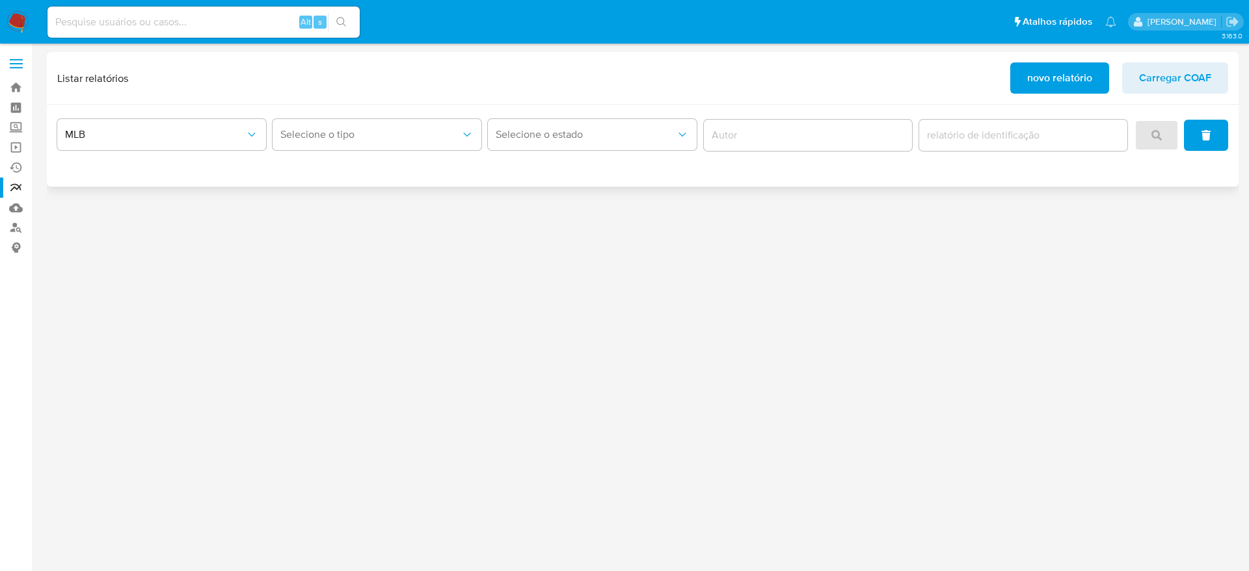
click at [1061, 90] on span "novo relatório" at bounding box center [1059, 78] width 65 height 29
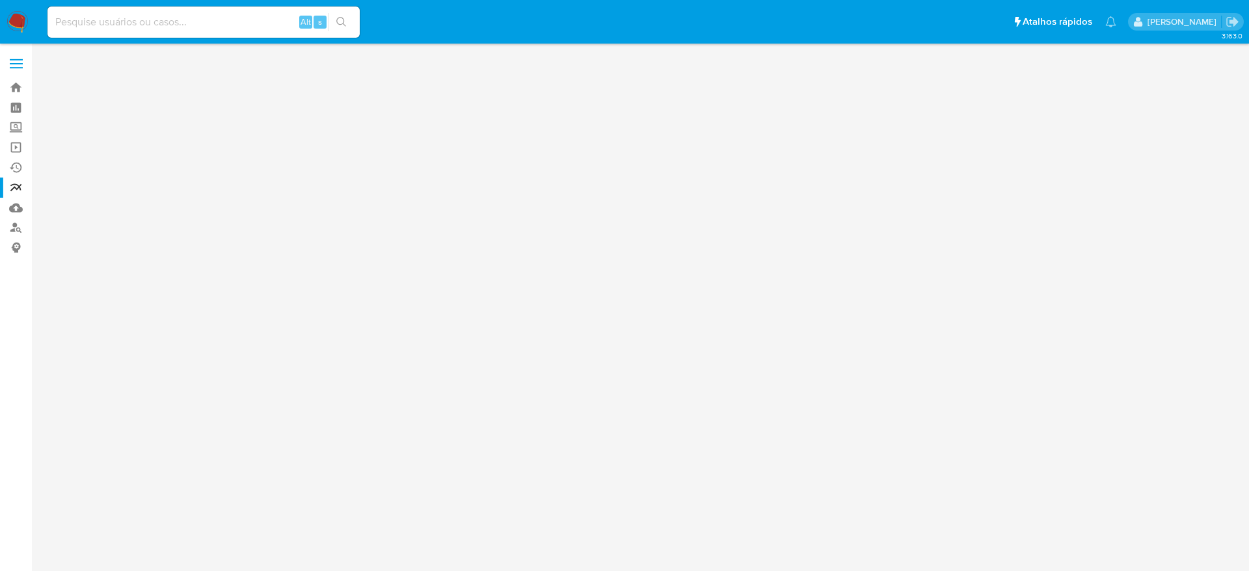
click at [362, 215] on div "3.163.0" at bounding box center [643, 307] width 1192 height 511
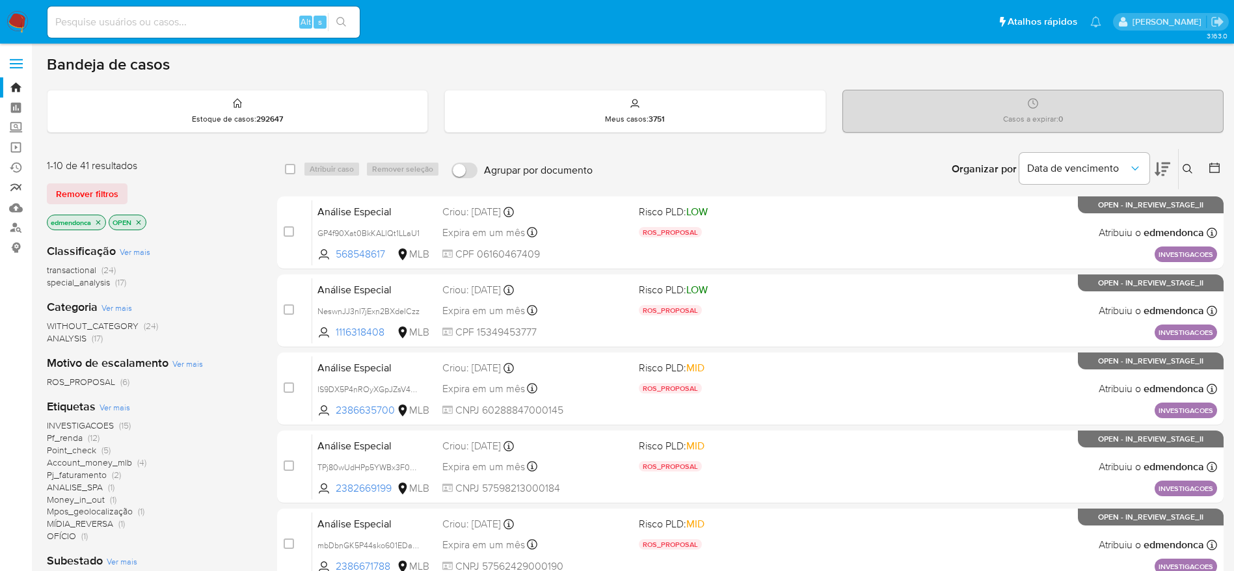
click at [17, 189] on link "relatórios" at bounding box center [77, 188] width 155 height 20
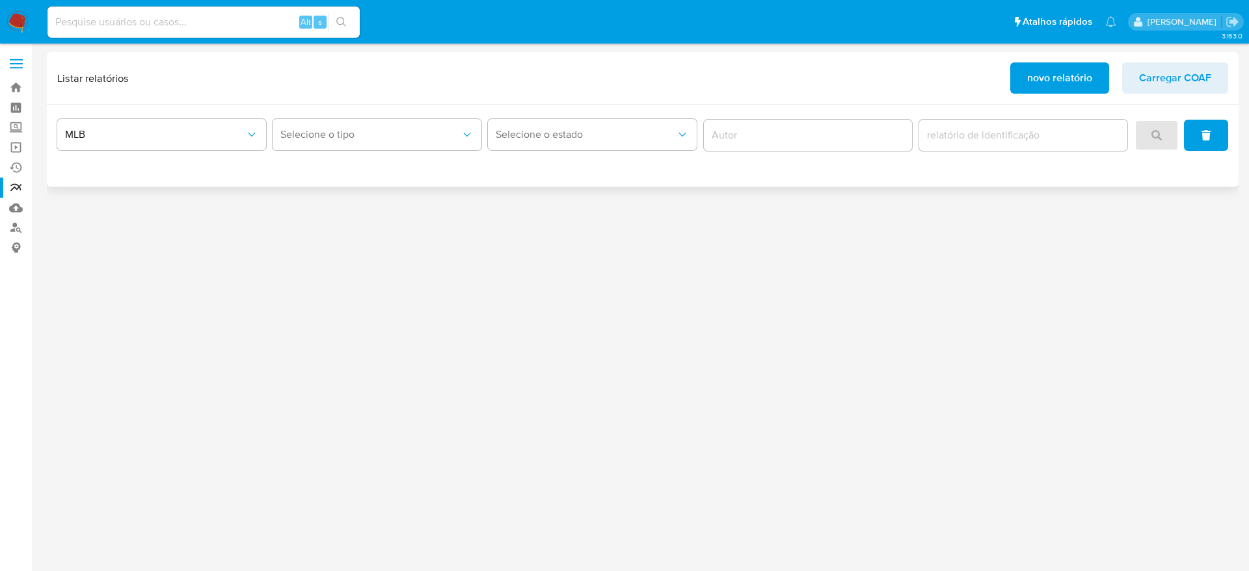
click at [1034, 83] on span "novo relatório" at bounding box center [1059, 78] width 65 height 29
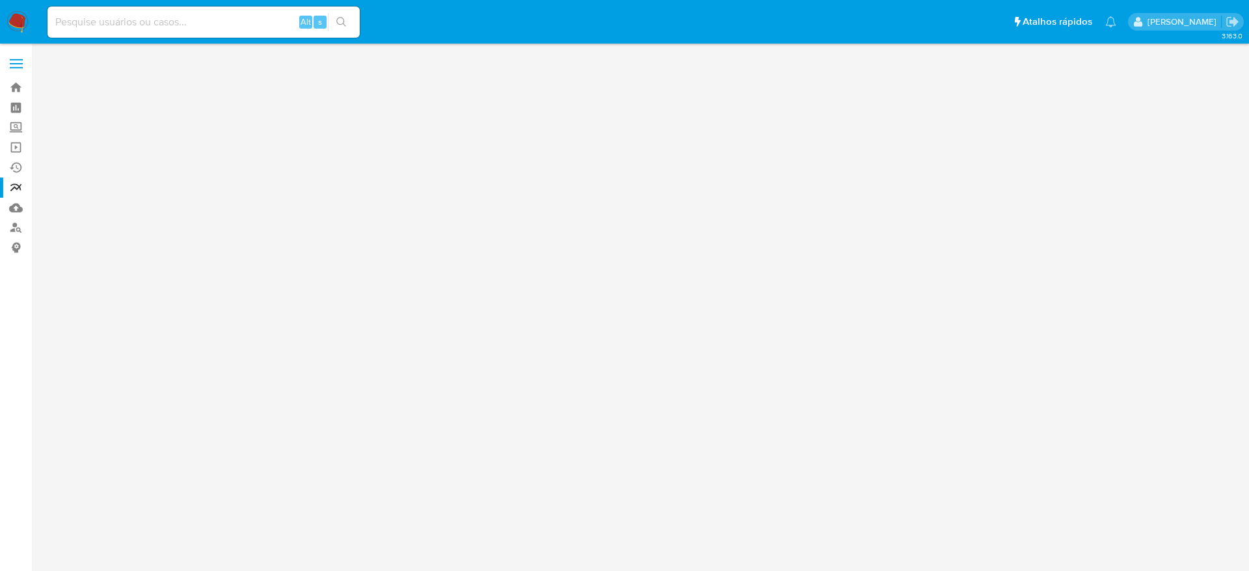
click at [15, 25] on img at bounding box center [18, 22] width 22 height 22
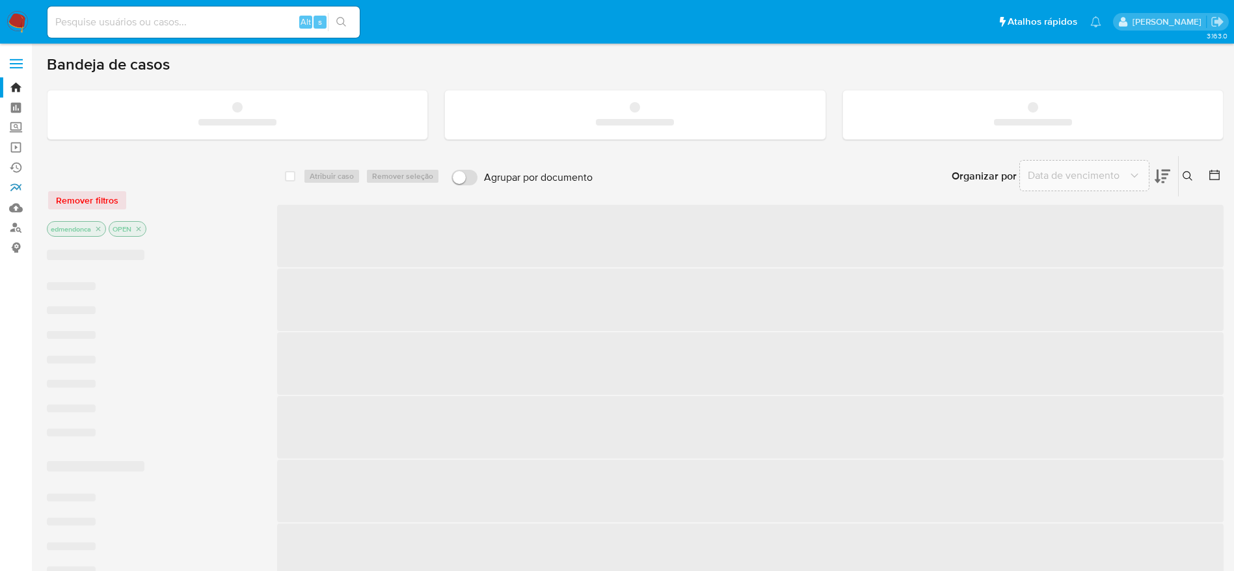
click at [16, 187] on link "relatórios" at bounding box center [77, 188] width 155 height 20
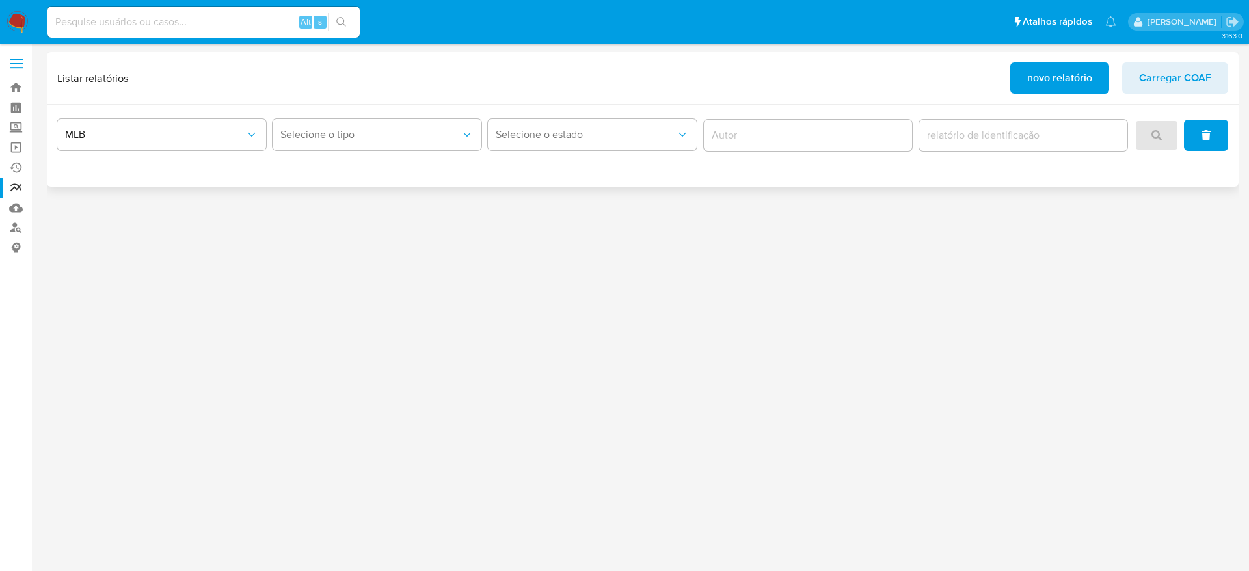
click at [1051, 79] on span "novo relatório" at bounding box center [1059, 78] width 65 height 29
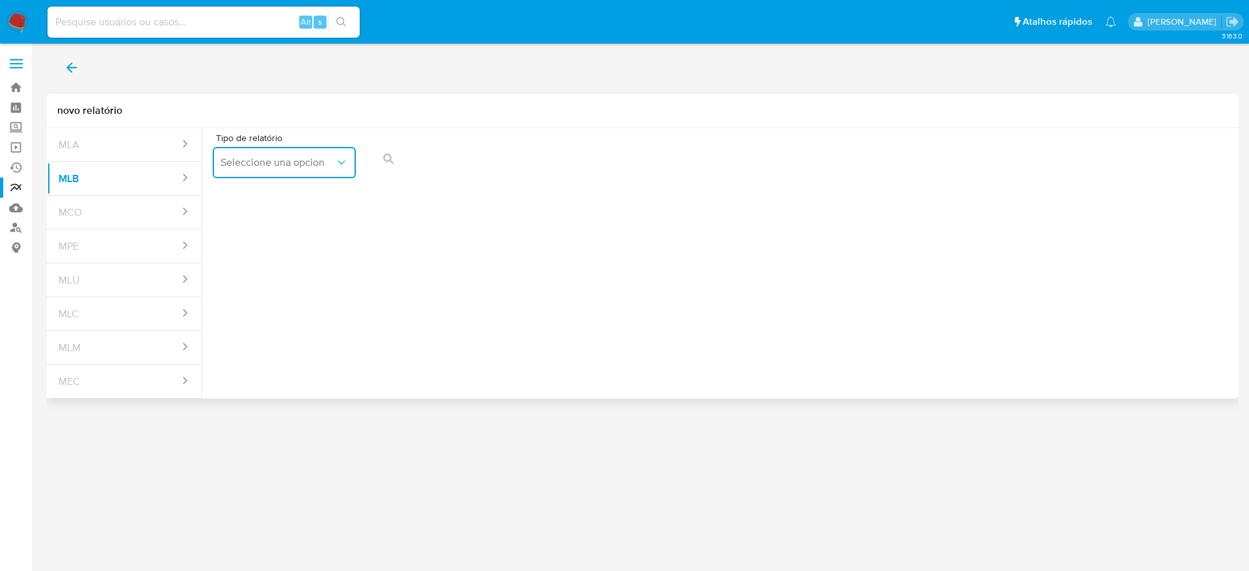
click at [327, 164] on span "Seleccione una opcion" at bounding box center [278, 162] width 114 height 13
click at [270, 204] on div "COAF" at bounding box center [281, 197] width 120 height 31
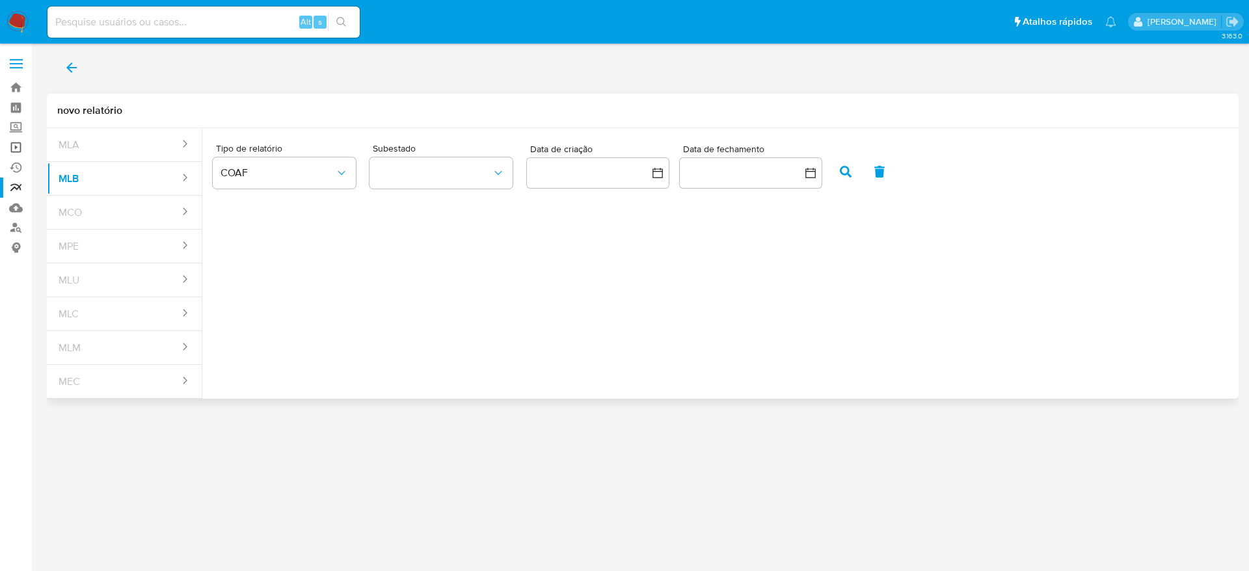
click at [17, 144] on link "Operações em massa" at bounding box center [77, 147] width 155 height 20
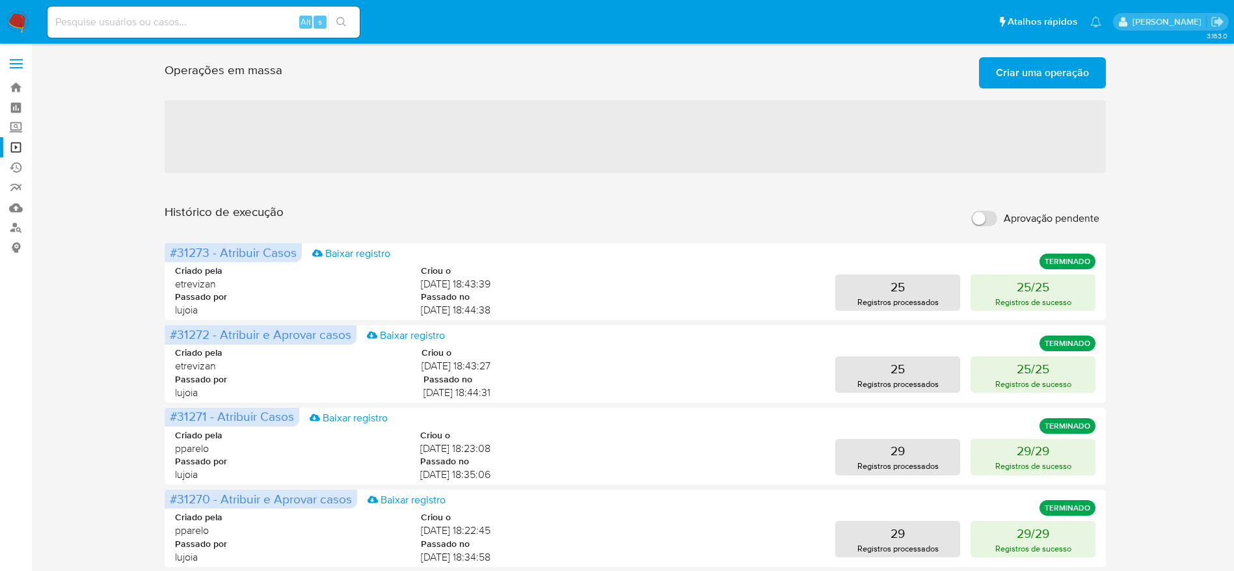
click at [1042, 70] on span "Criar uma operação" at bounding box center [1042, 73] width 93 height 29
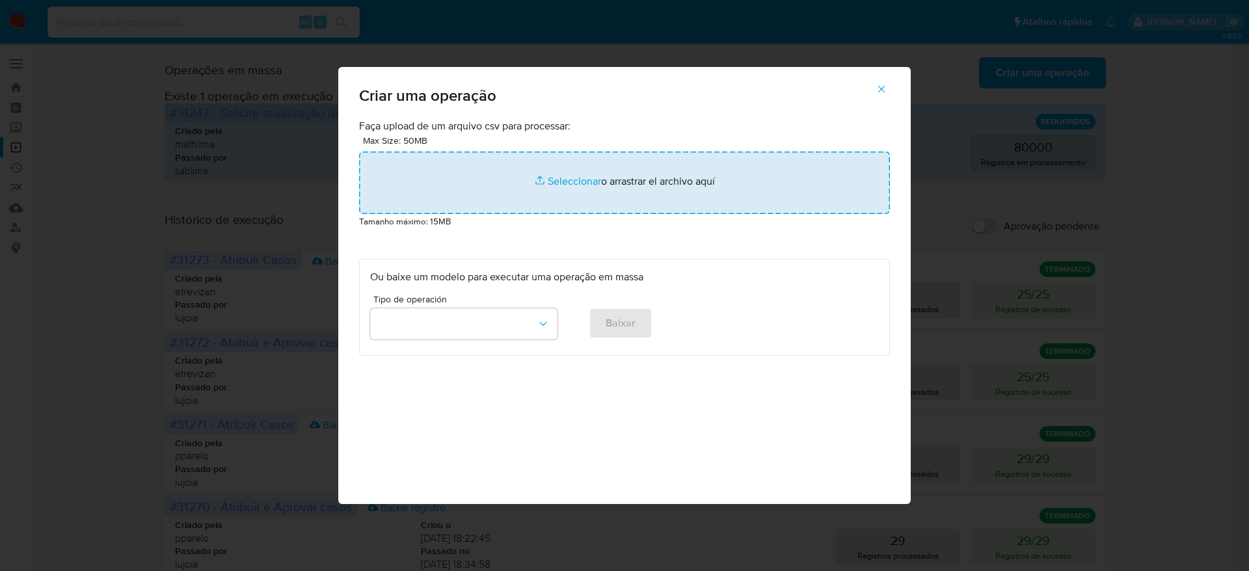
click at [460, 191] on input "file" at bounding box center [624, 183] width 531 height 62
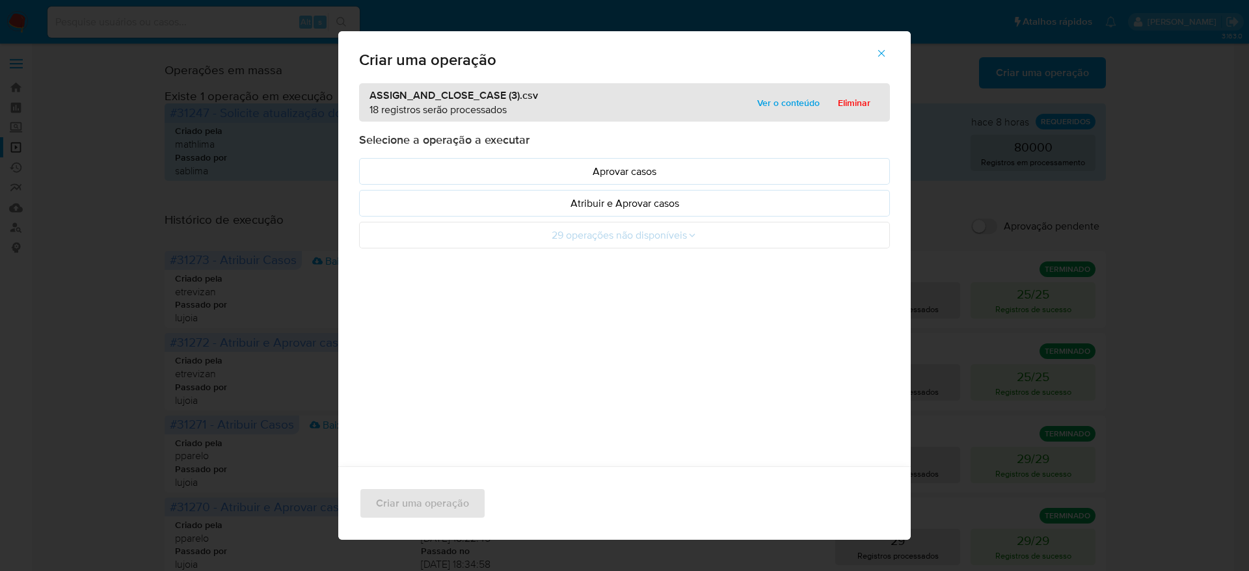
click at [783, 109] on span "Ver o conteúdo" at bounding box center [788, 103] width 62 height 18
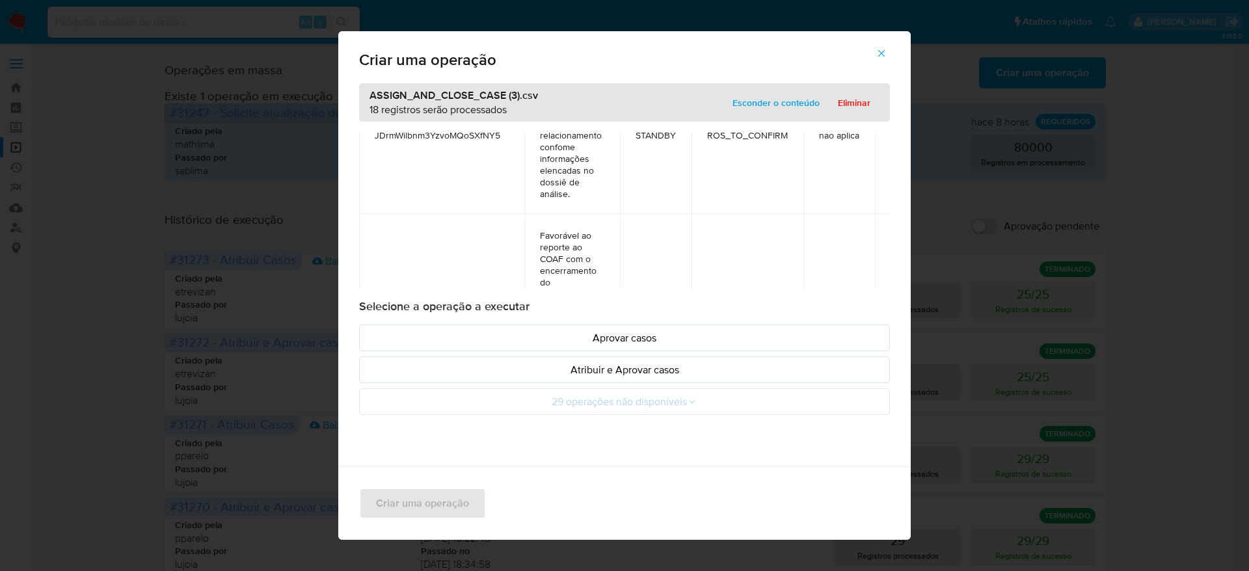
scroll to position [585, 87]
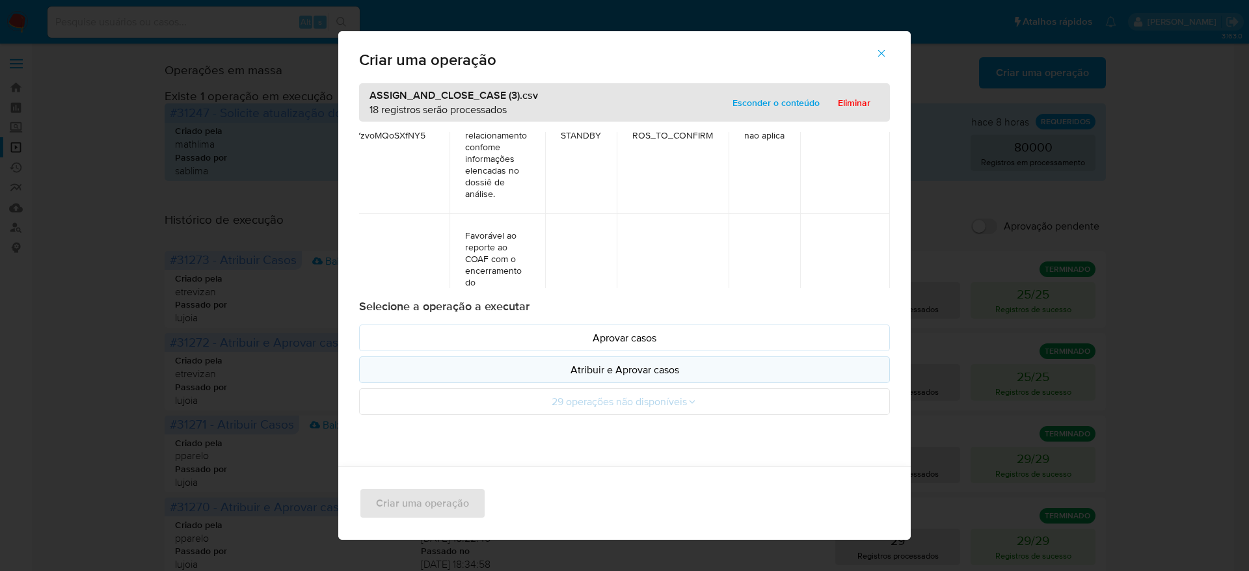
click at [674, 370] on p "Atribuir e Aprovar casos" at bounding box center [624, 369] width 509 height 15
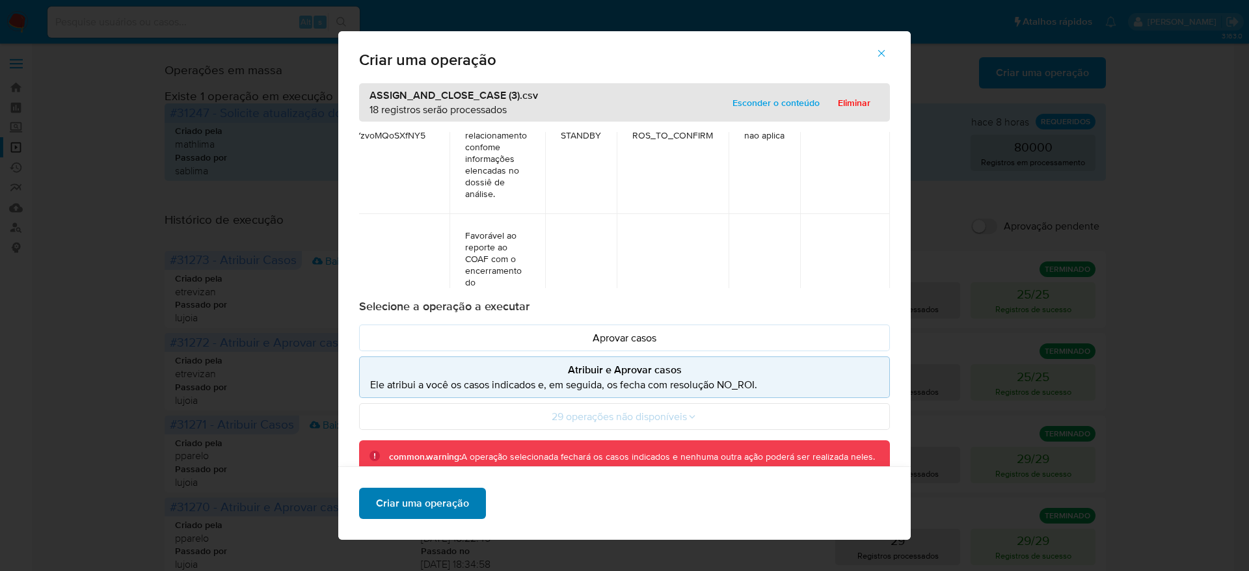
click at [397, 494] on span "Criar uma operação" at bounding box center [422, 503] width 93 height 29
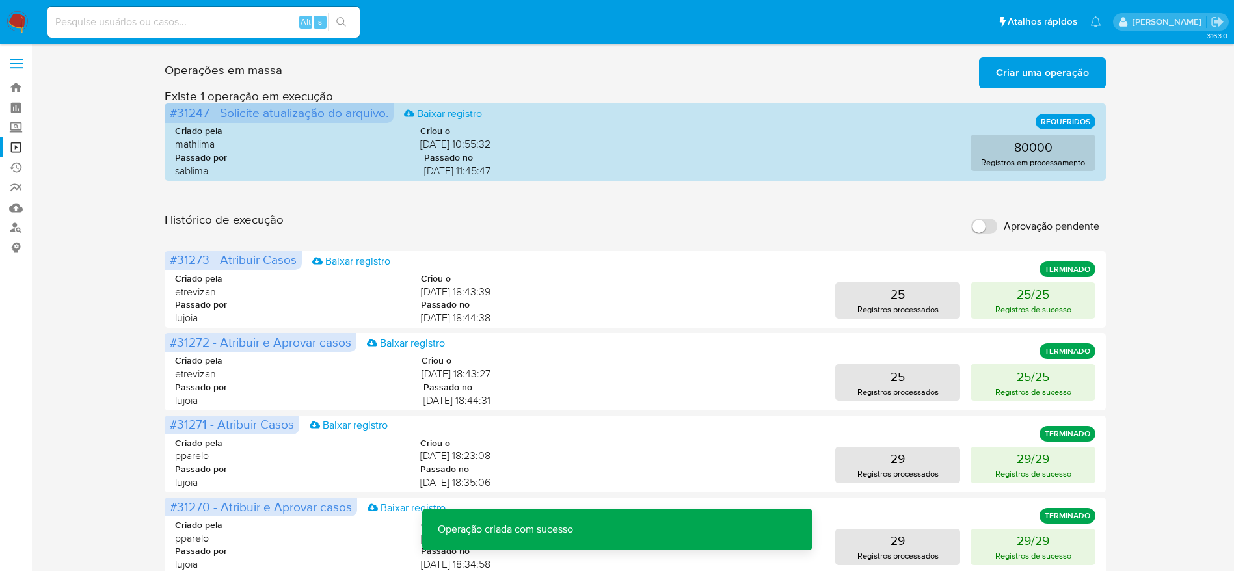
click at [1023, 69] on span "Criar uma operação" at bounding box center [1042, 73] width 93 height 29
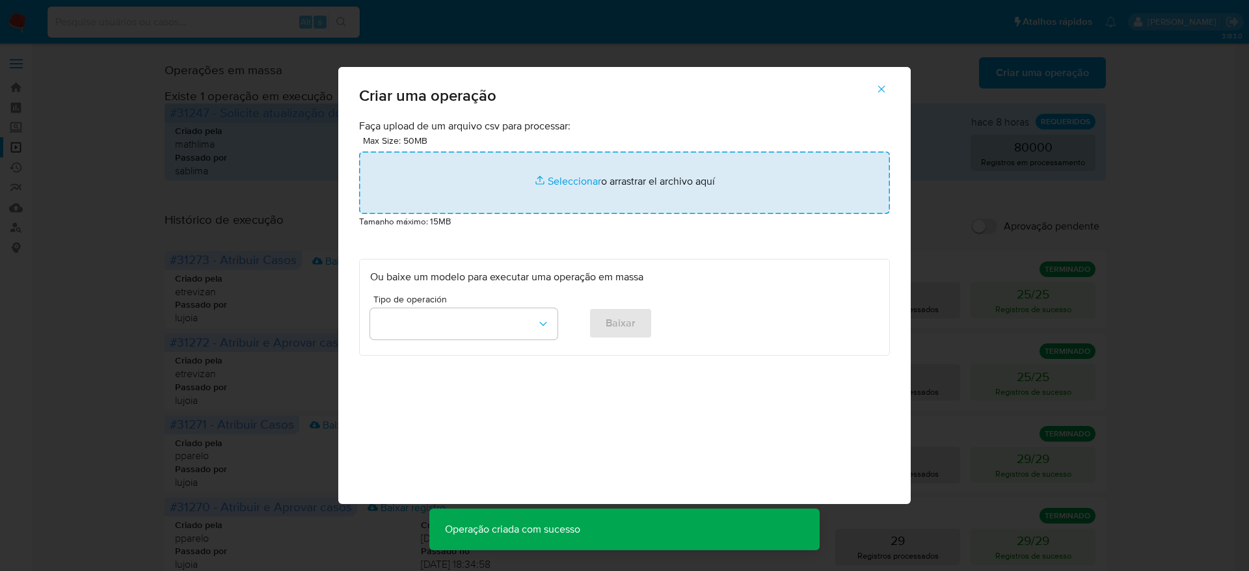
click at [621, 187] on input "file" at bounding box center [624, 183] width 531 height 62
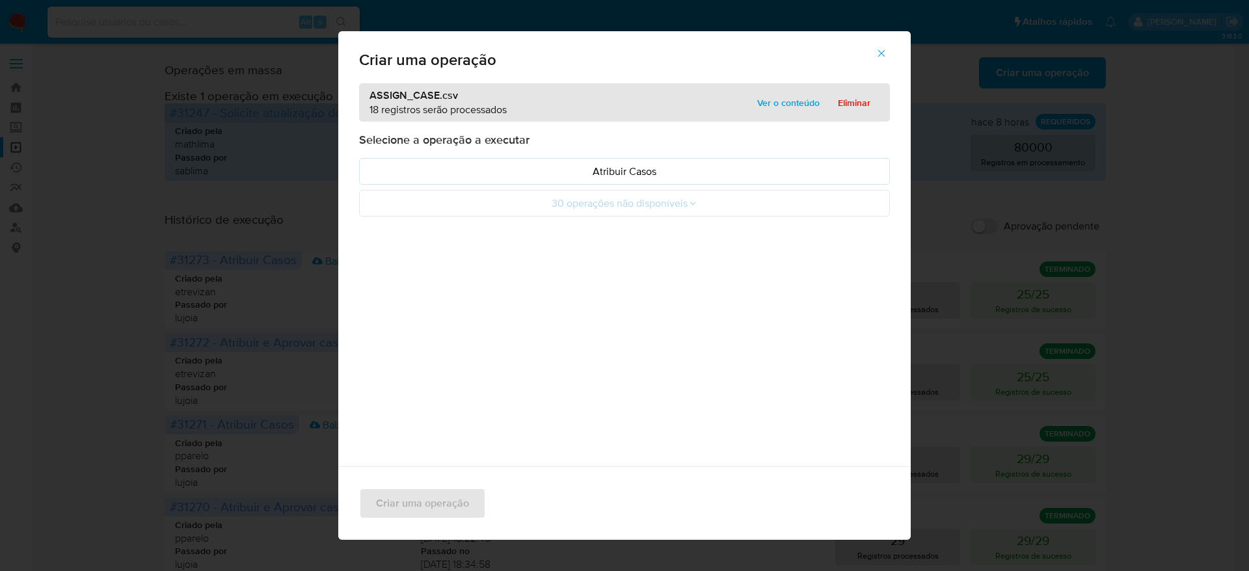
click at [796, 105] on span "Ver o conteúdo" at bounding box center [788, 103] width 62 height 18
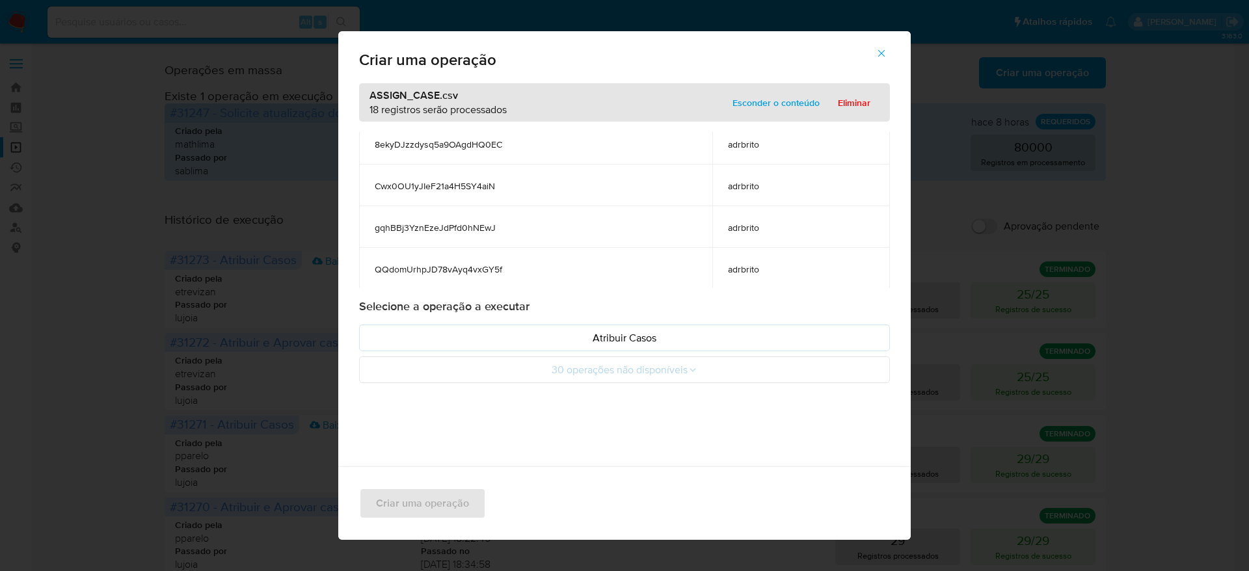
scroll to position [626, 0]
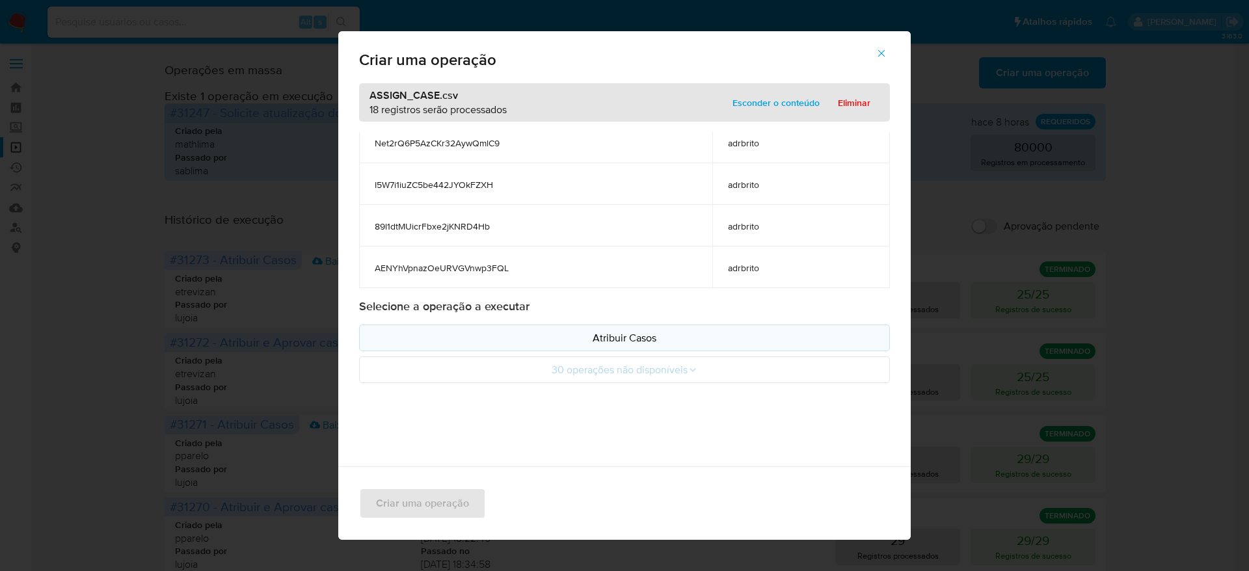
click at [646, 338] on p "Atribuir Casos" at bounding box center [624, 337] width 509 height 15
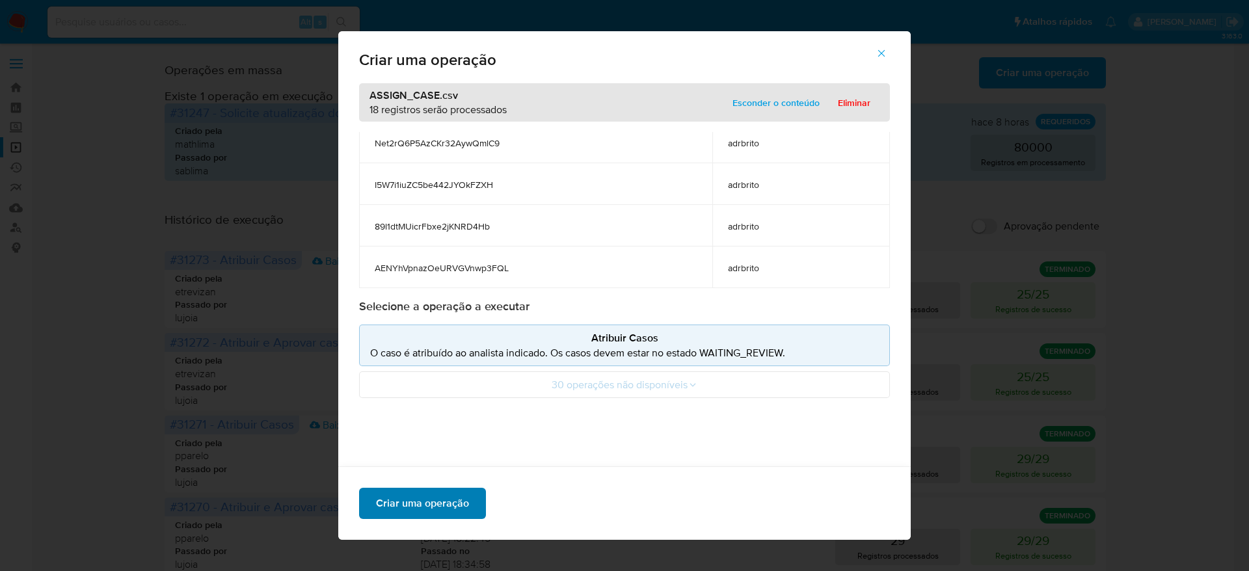
click at [452, 494] on span "Criar uma operação" at bounding box center [422, 503] width 93 height 29
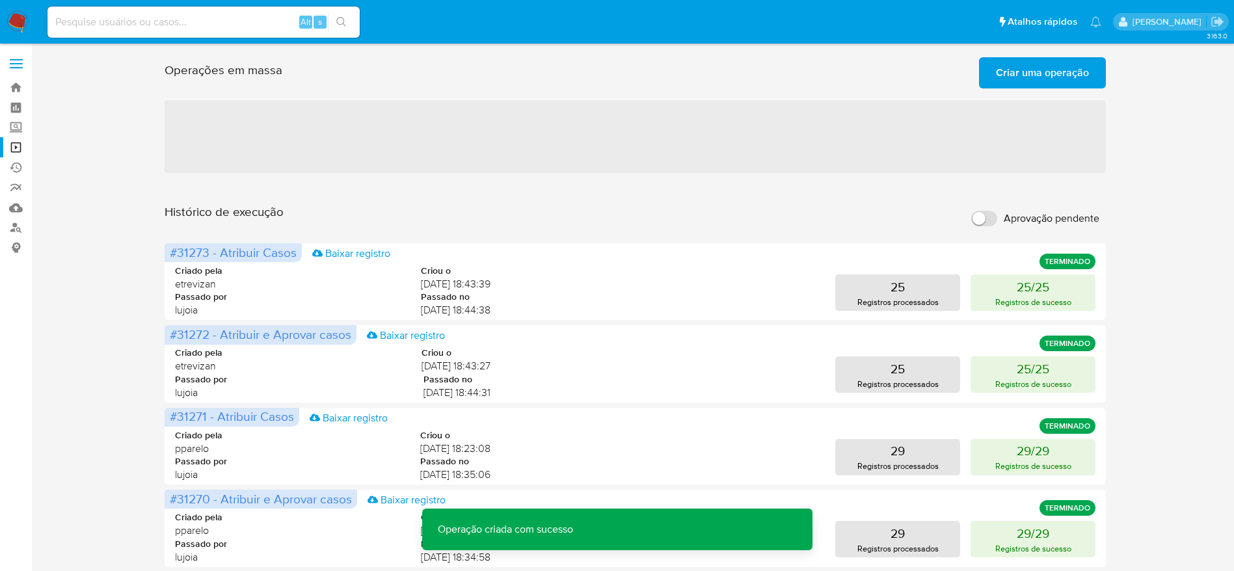
click at [1052, 81] on span "Criar uma operação" at bounding box center [1042, 73] width 93 height 29
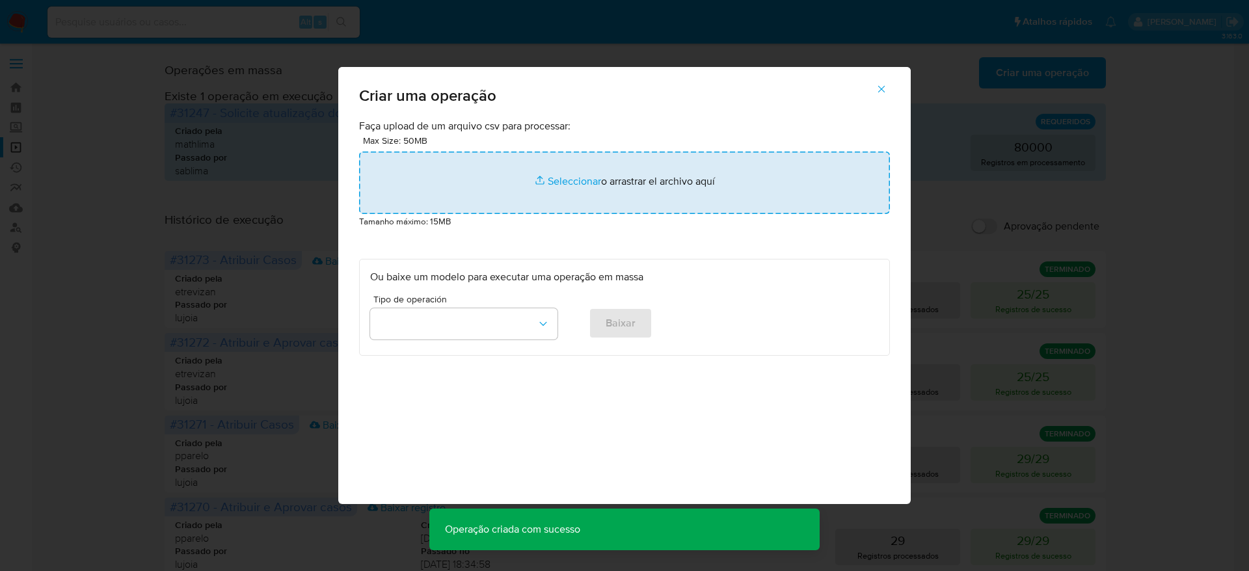
click at [576, 189] on input "file" at bounding box center [624, 183] width 531 height 62
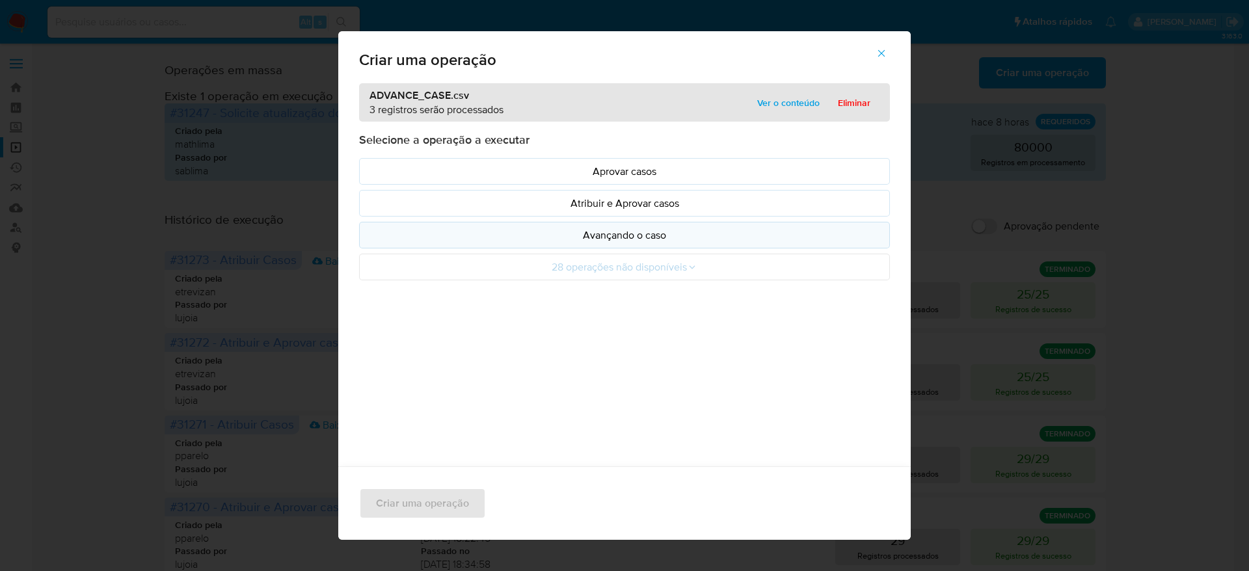
click at [630, 238] on p "Avançando o caso" at bounding box center [624, 235] width 509 height 15
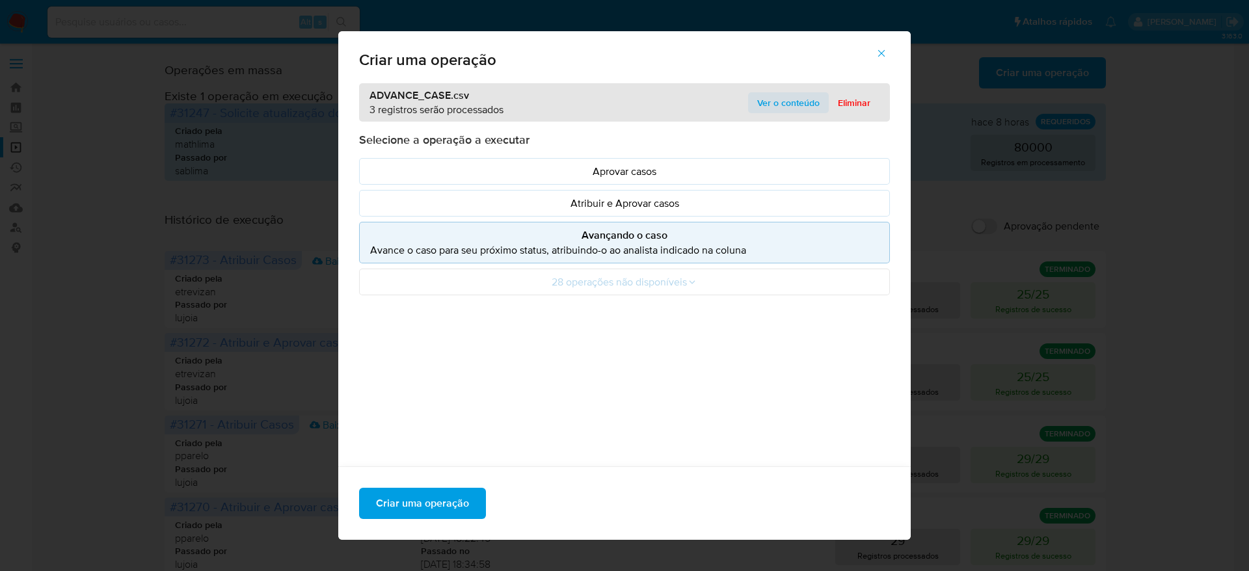
click at [757, 112] on span "Ver o conteúdo" at bounding box center [788, 103] width 62 height 18
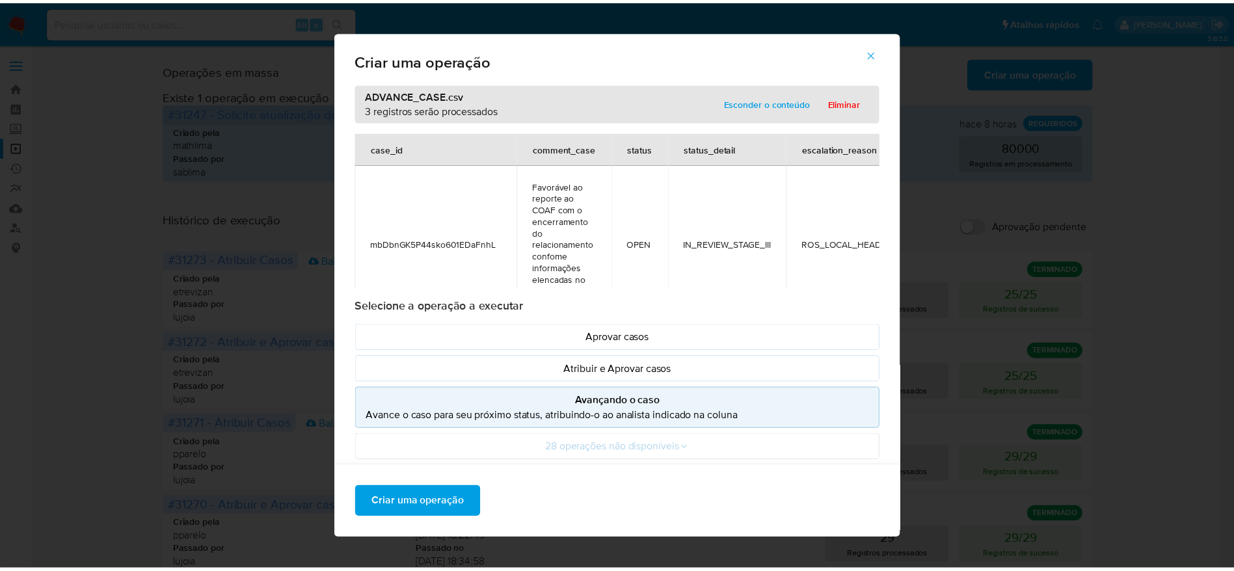
scroll to position [0, 256]
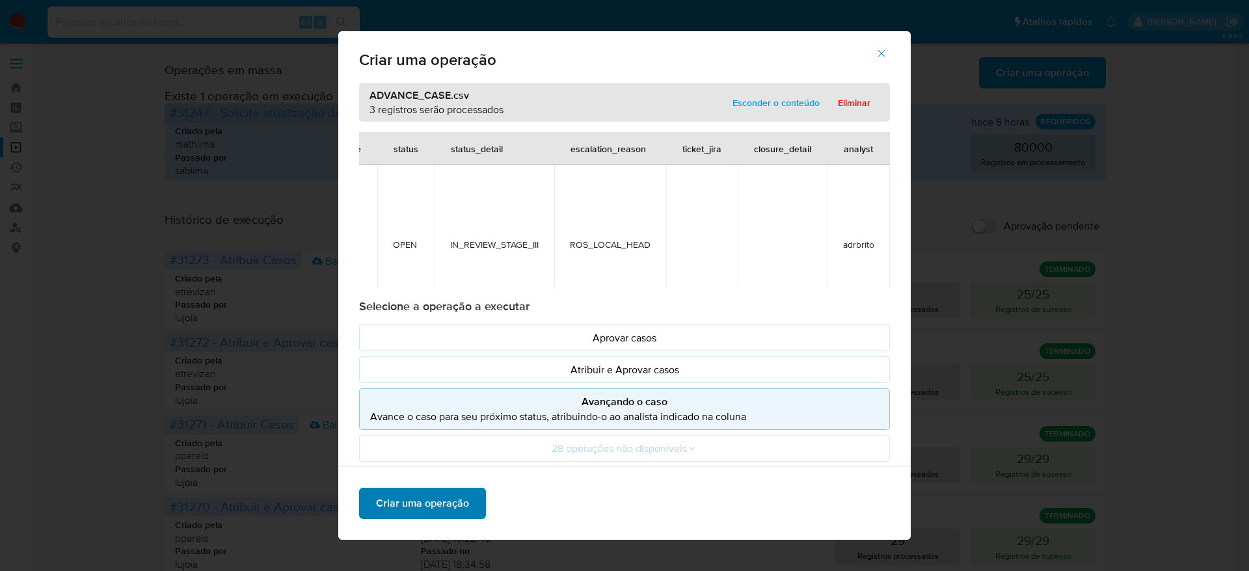
click at [427, 515] on span "Criar uma operação" at bounding box center [422, 503] width 93 height 29
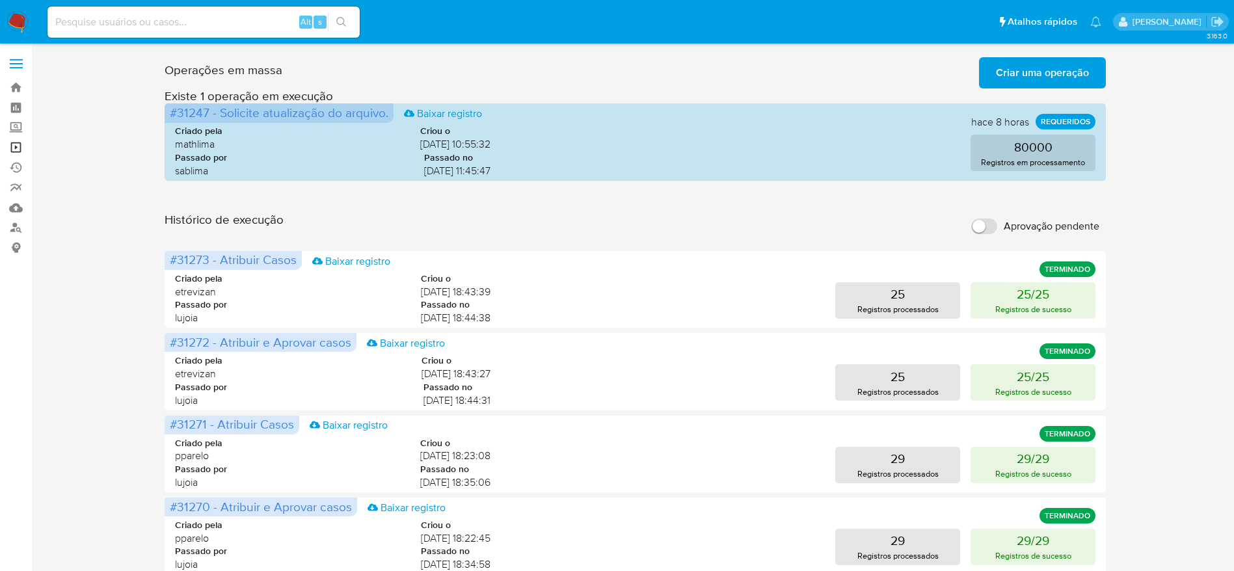
click at [18, 142] on link "Operações em massa" at bounding box center [77, 147] width 155 height 20
